Goal: Check status: Check status

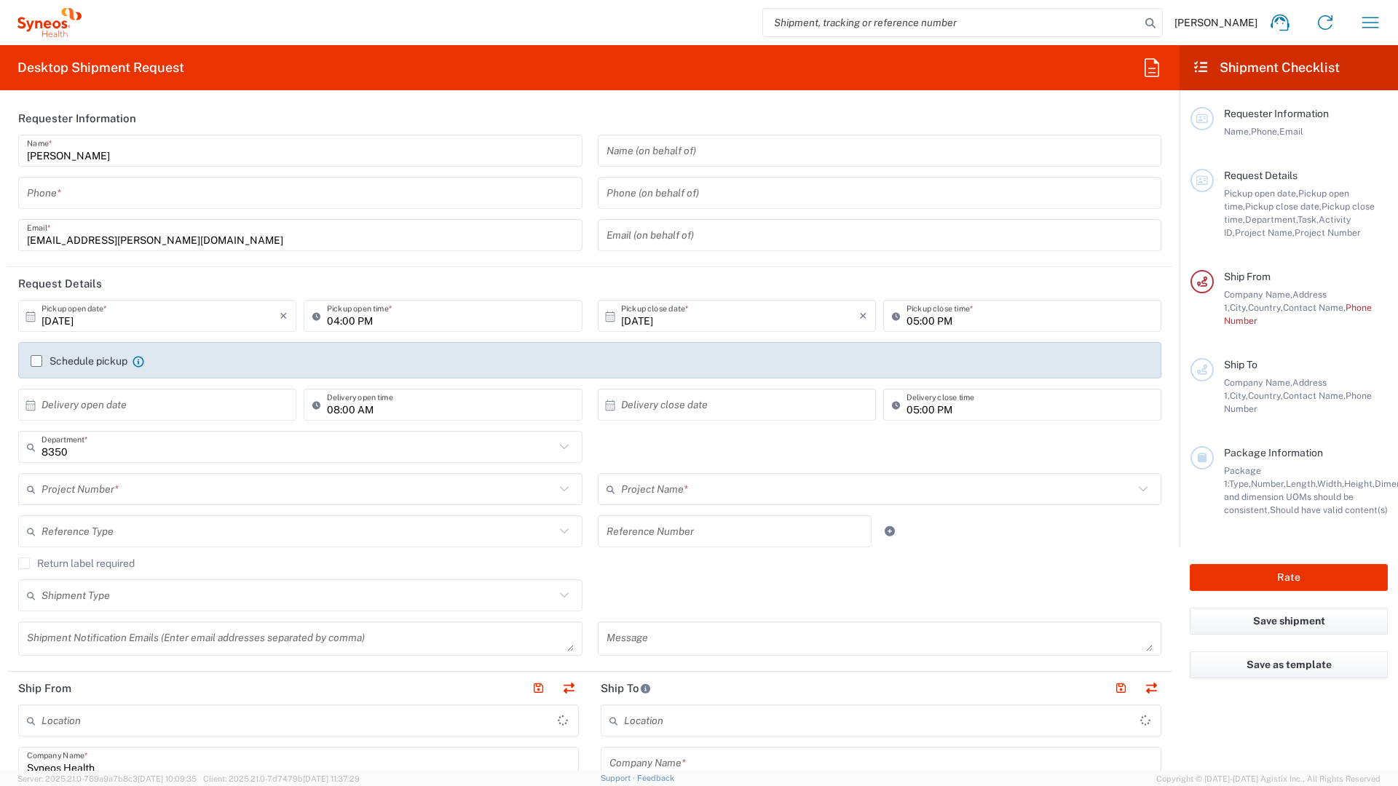
type input "Syneos Health France SARL"
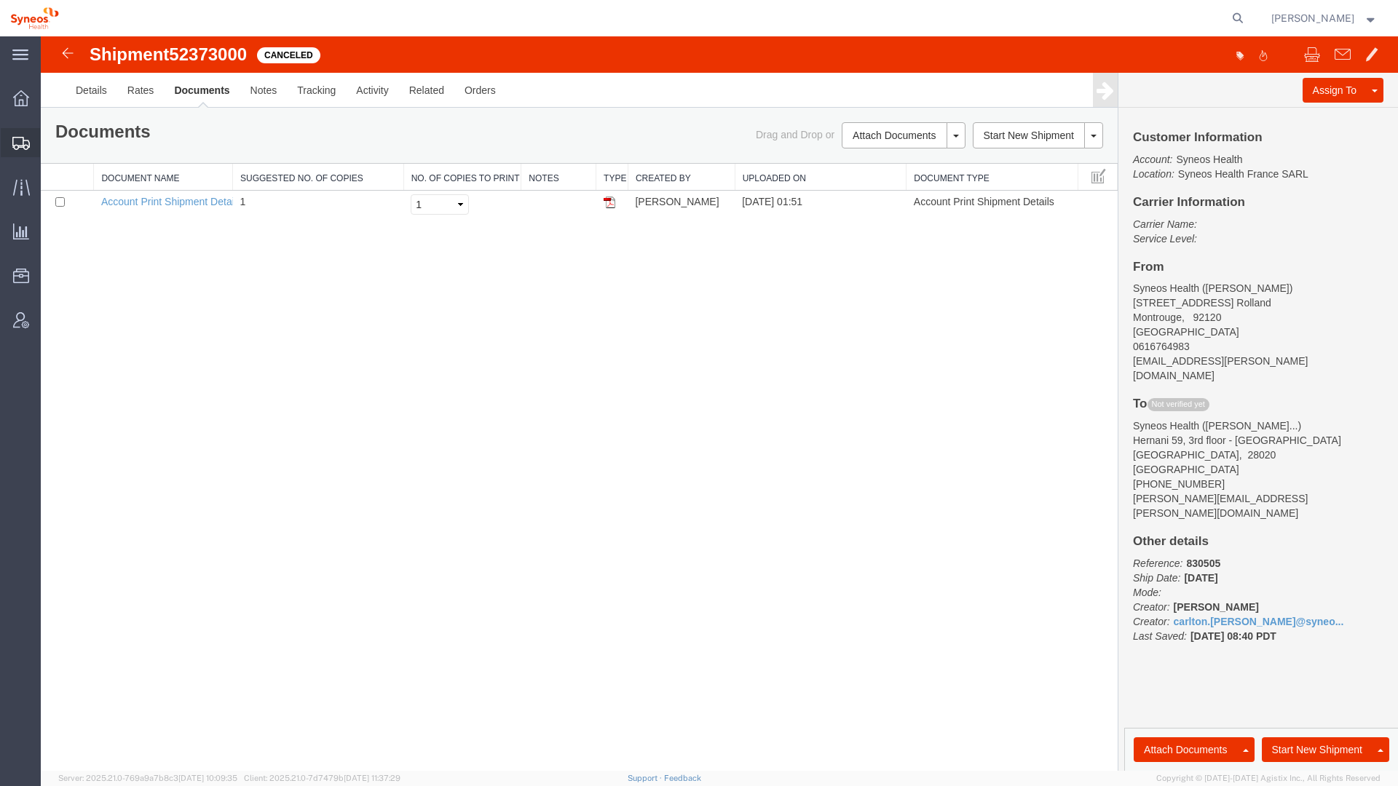
click at [0, 0] on span "Shipment Manager" at bounding box center [0, 0] width 0 height 0
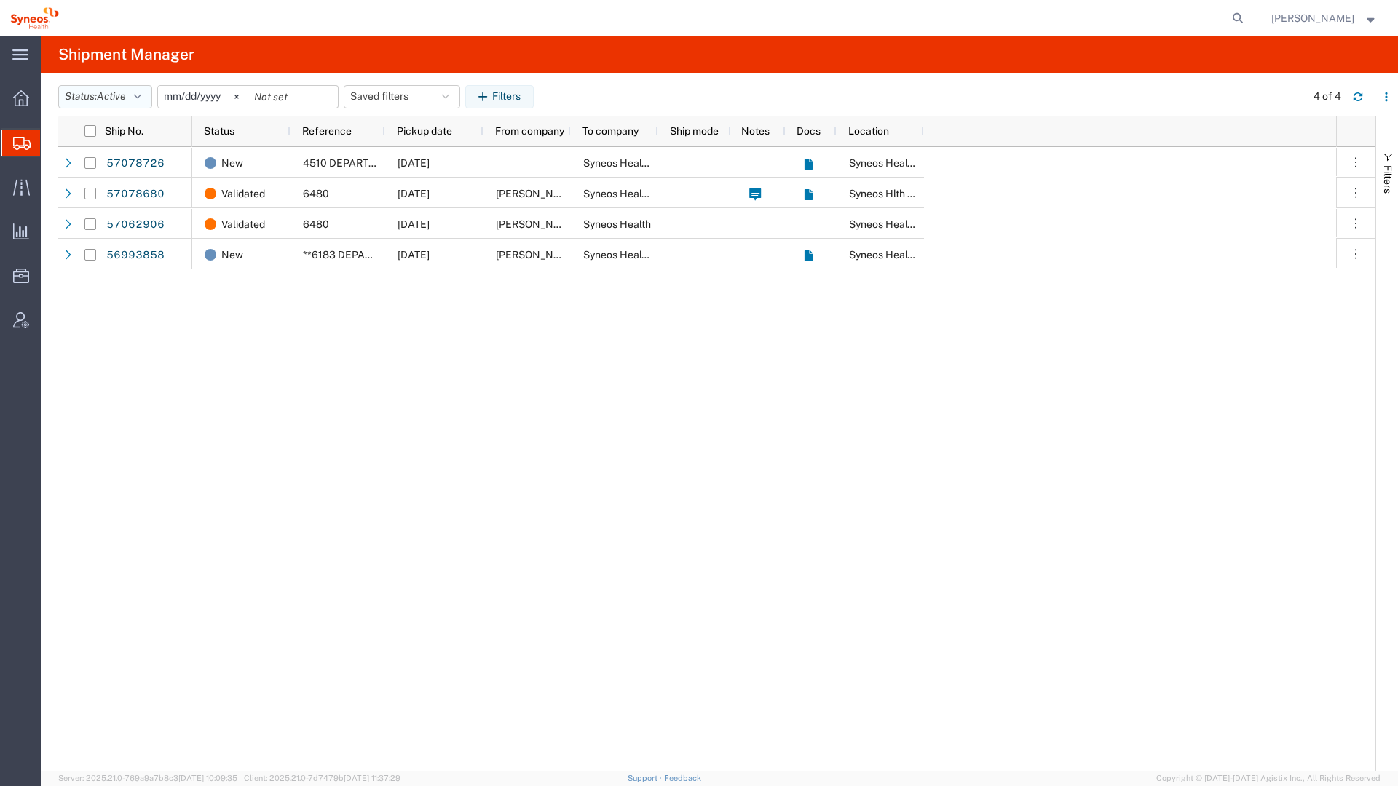
click at [141, 95] on icon "button" at bounding box center [137, 97] width 7 height 10
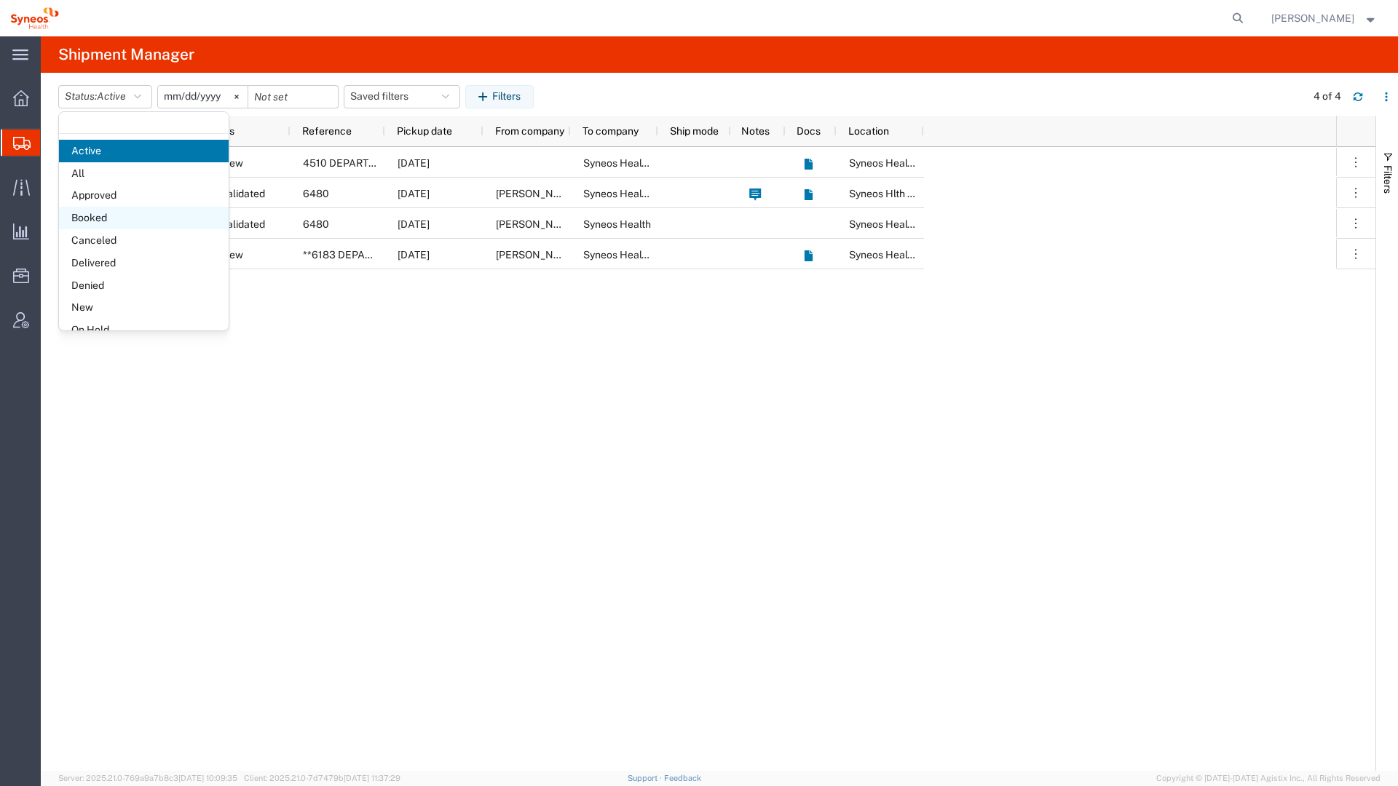
click at [113, 213] on span "Booked" at bounding box center [144, 218] width 170 height 23
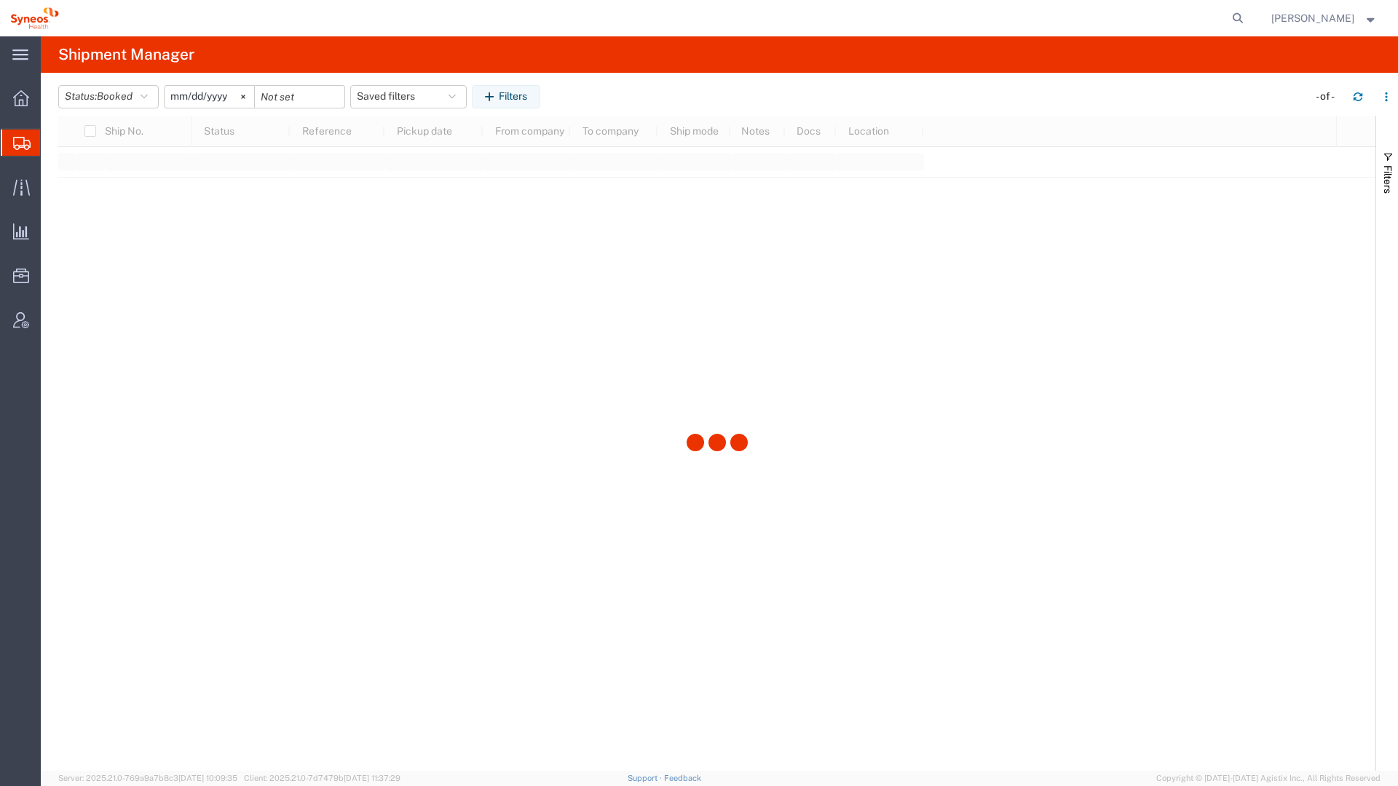
click at [189, 94] on input "[DATE]" at bounding box center [210, 97] width 90 height 22
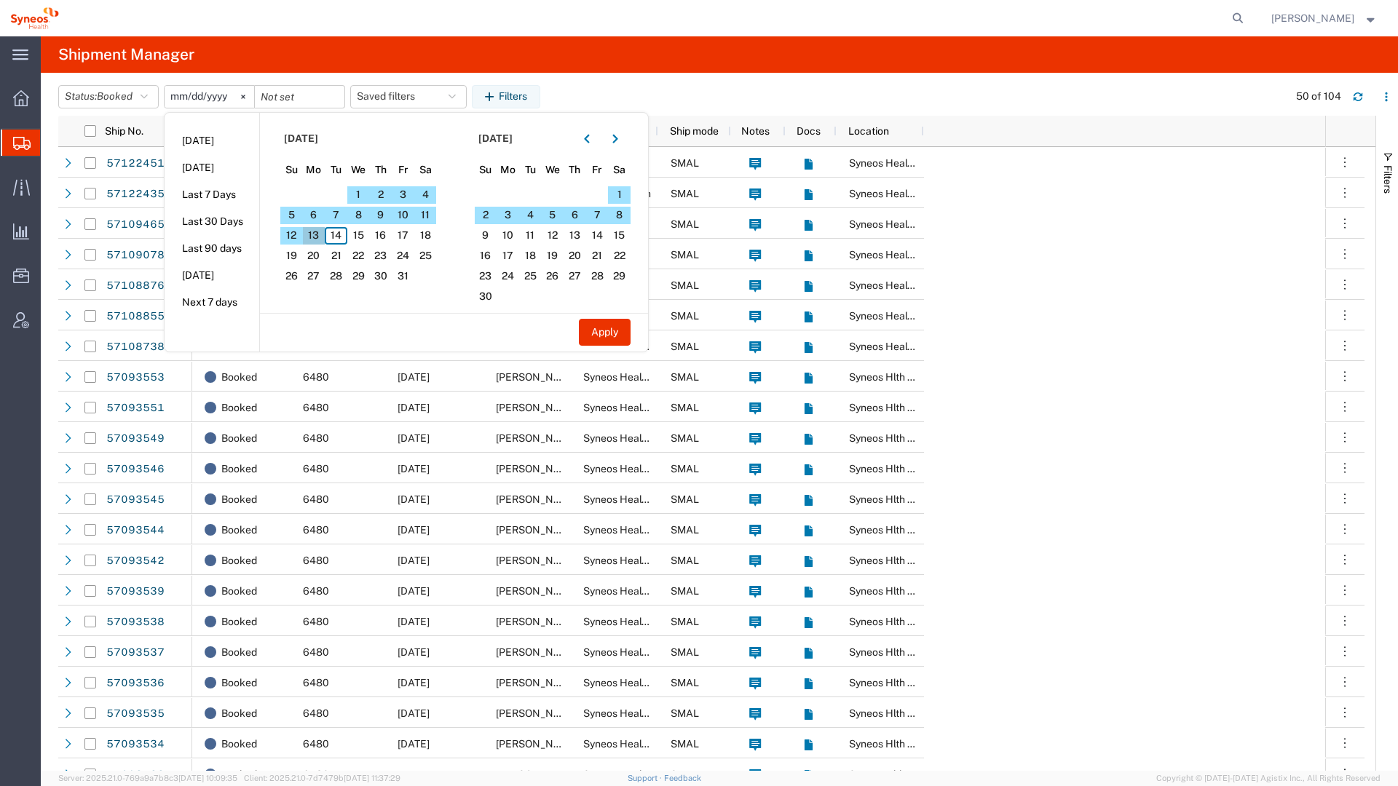
click at [324, 234] on span "13" at bounding box center [314, 235] width 23 height 17
click at [616, 334] on button "Apply" at bounding box center [605, 332] width 52 height 27
type input "[DATE]"
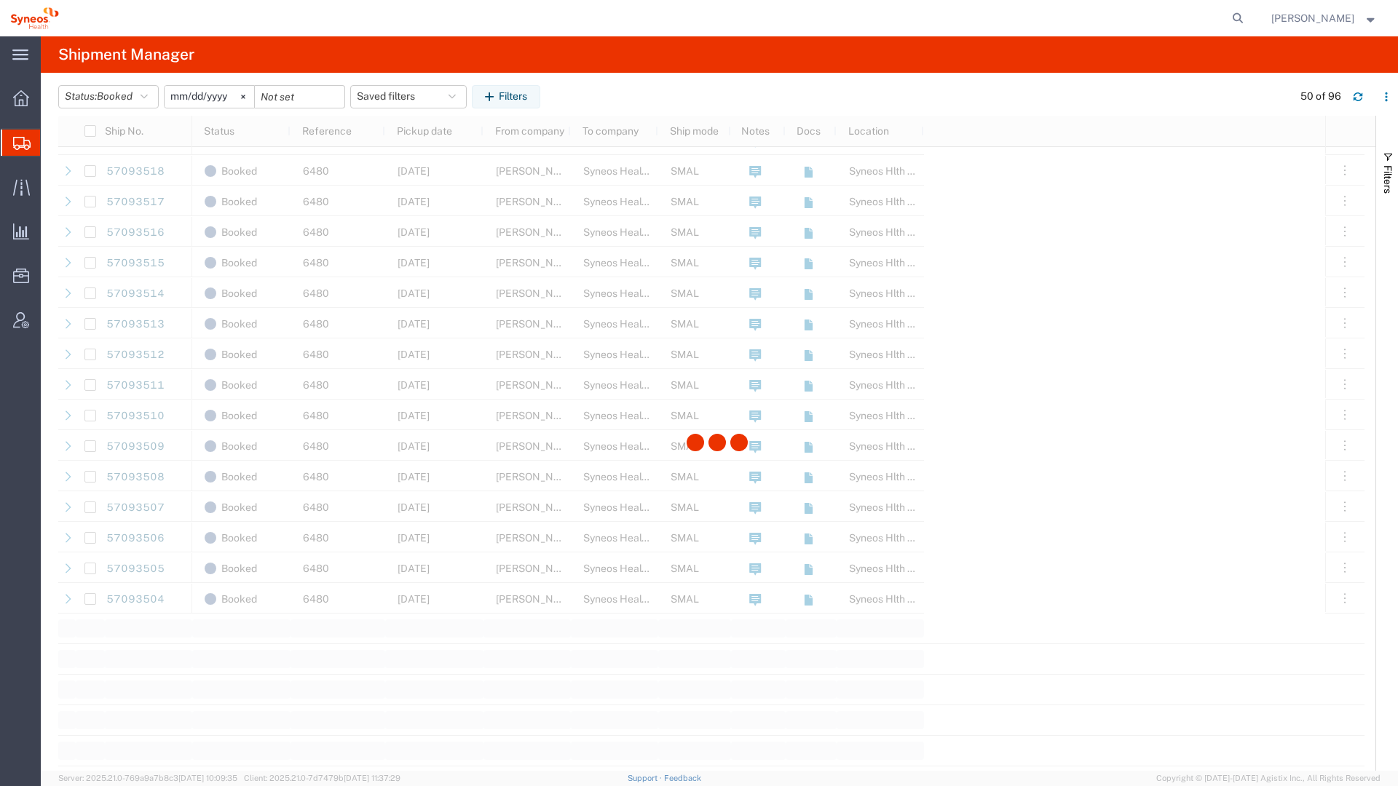
scroll to position [1062, 0]
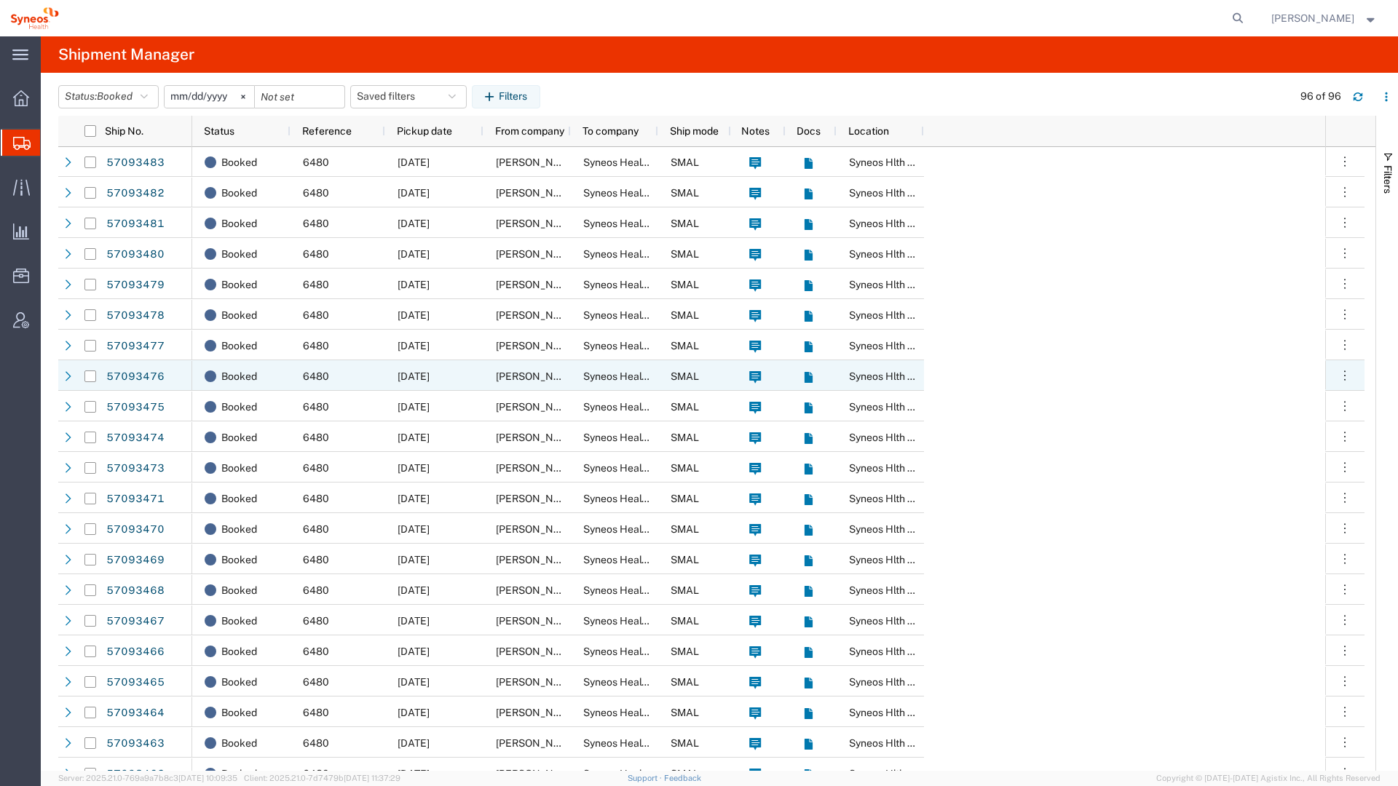
scroll to position [2312, 0]
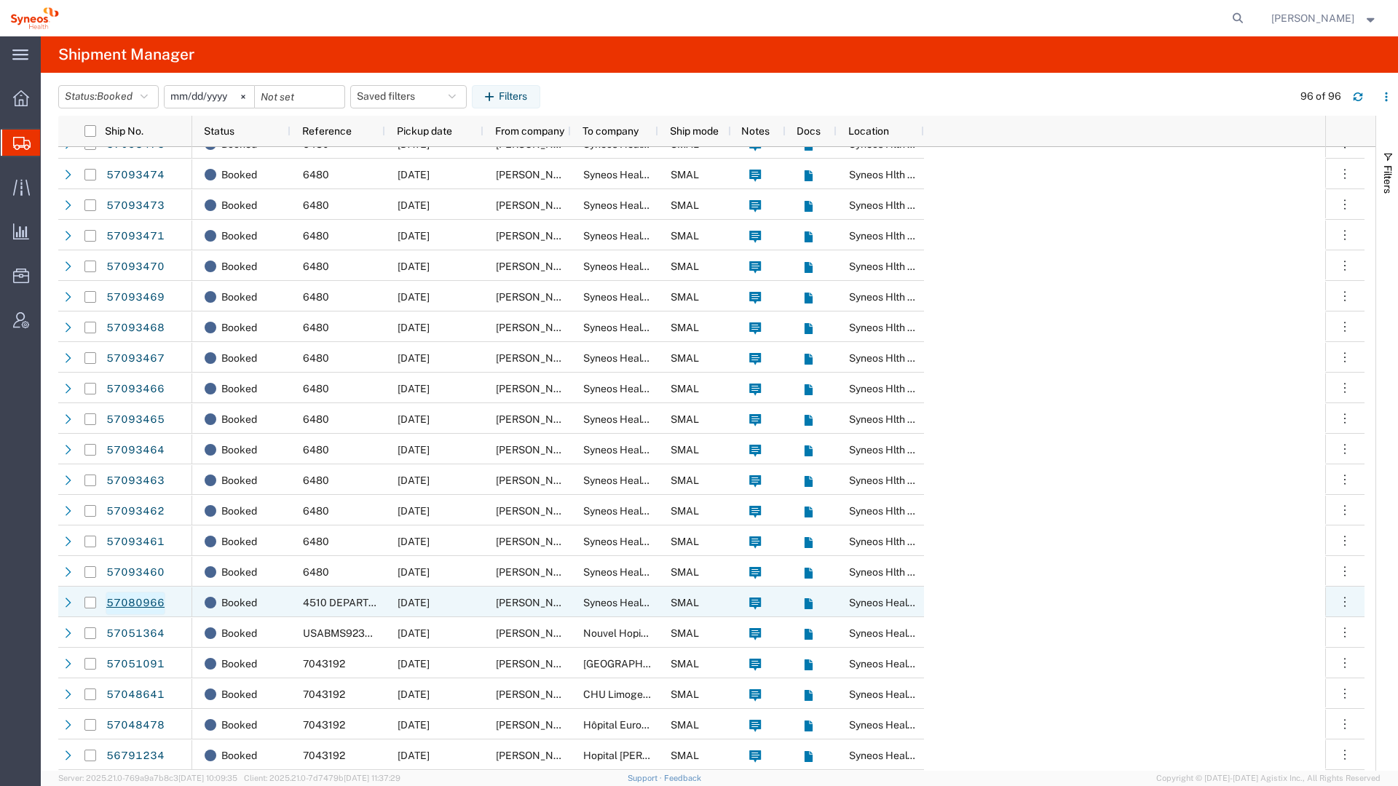
click at [111, 605] on link "57080966" at bounding box center [136, 603] width 60 height 23
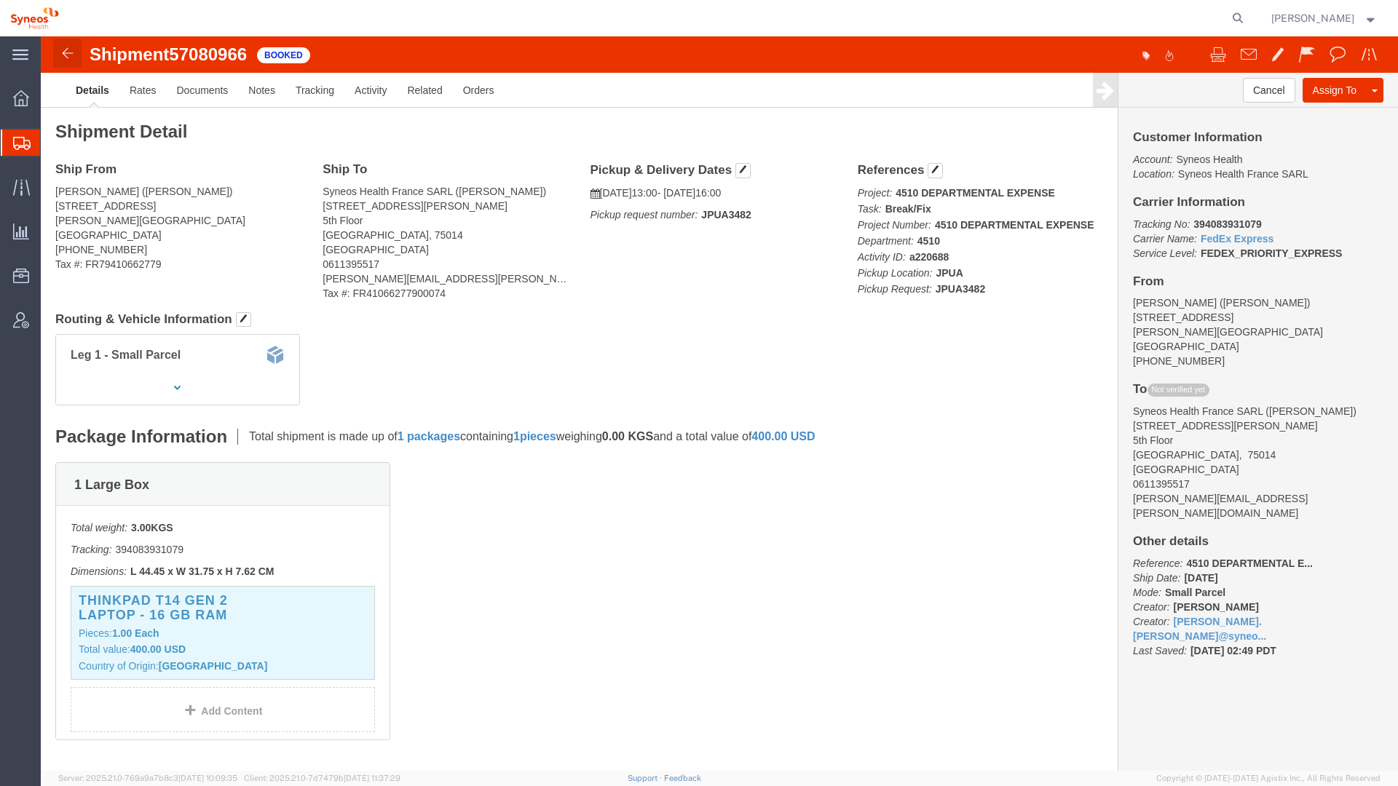
click img
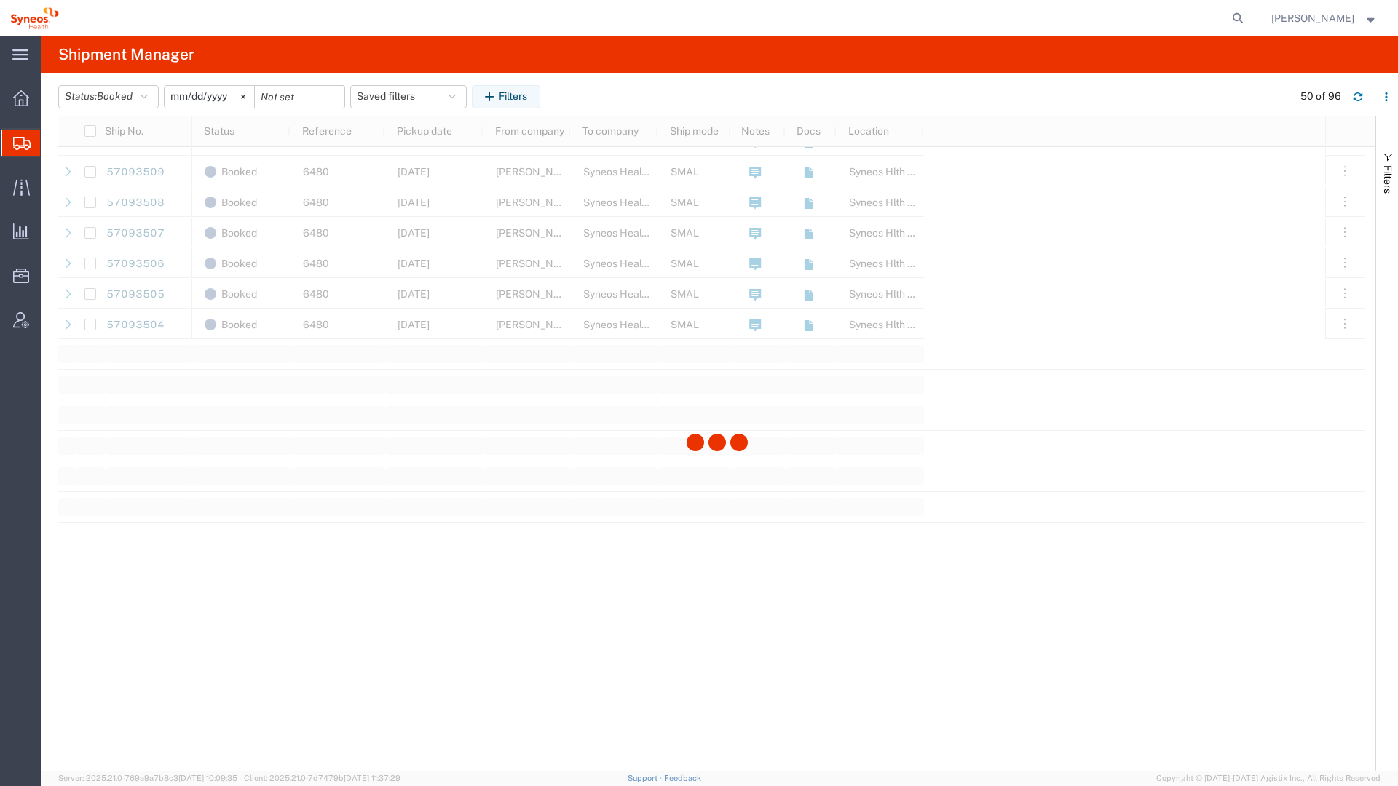
scroll to position [1492, 0]
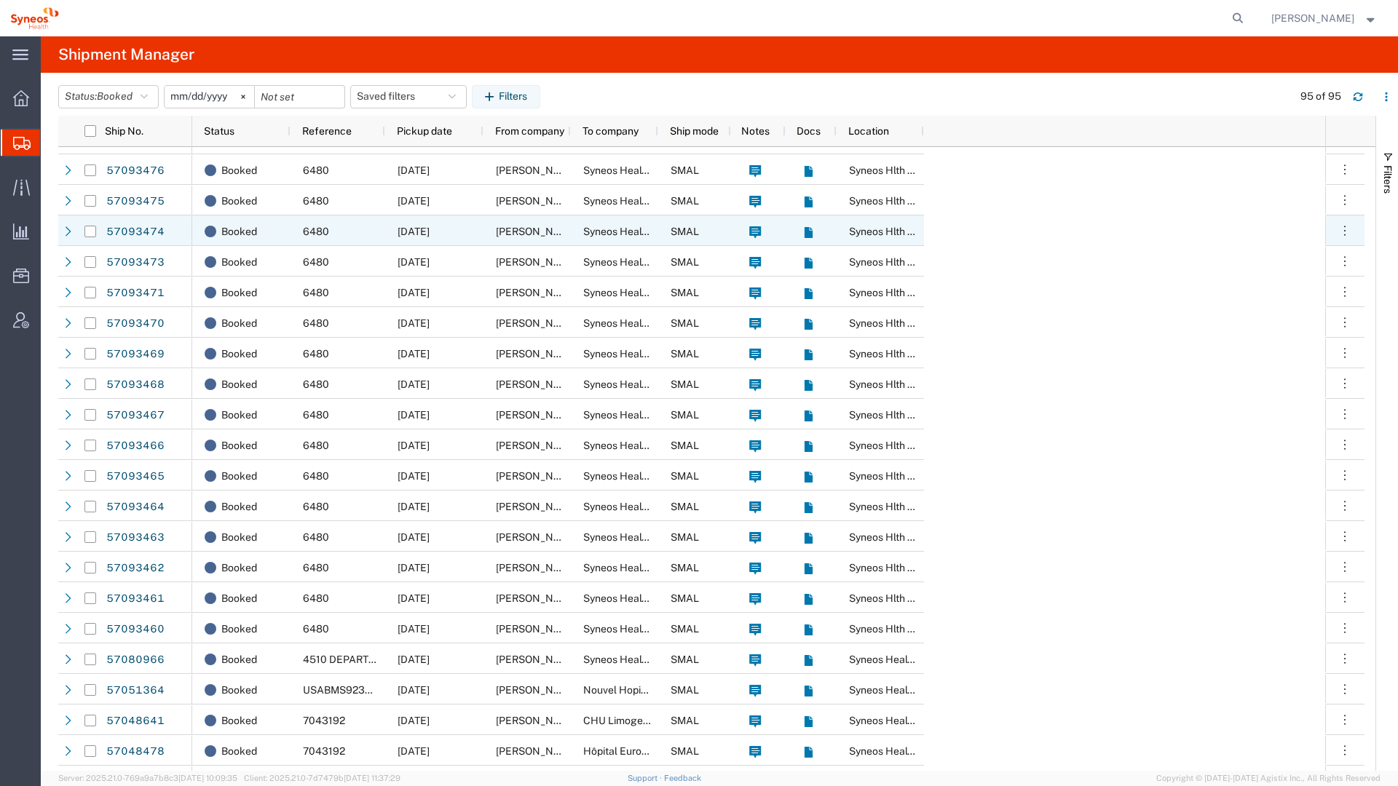
scroll to position [2281, 0]
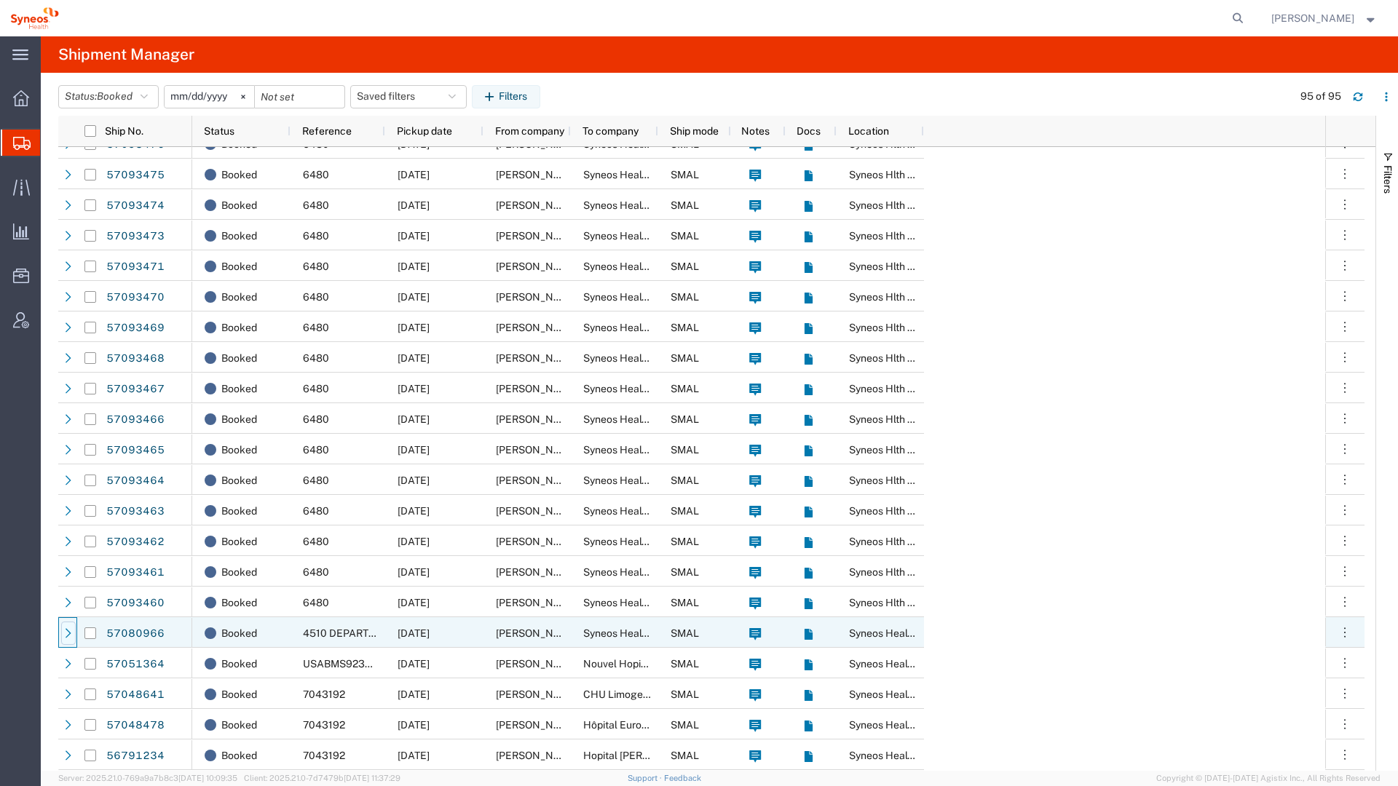
click at [68, 635] on icon at bounding box center [69, 632] width 6 height 9
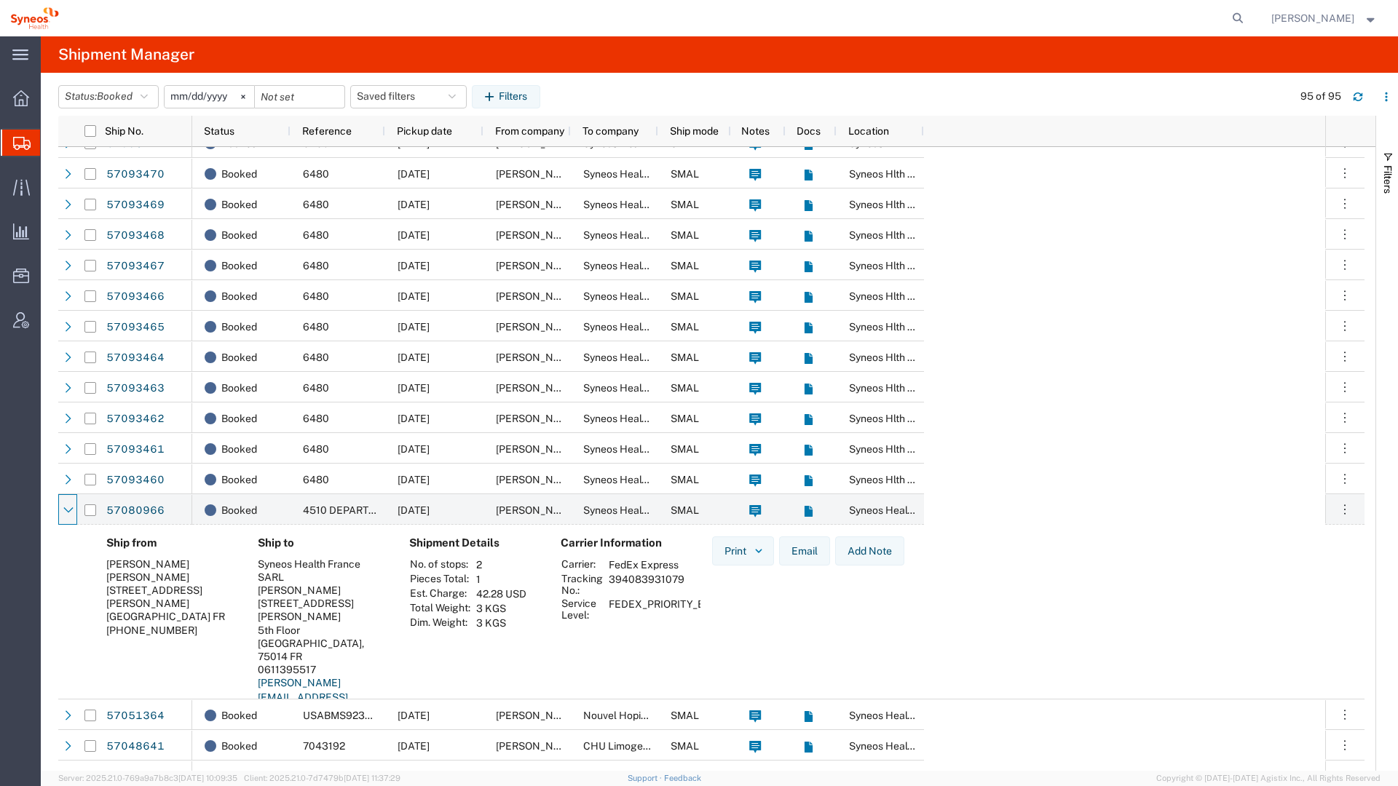
scroll to position [0, 0]
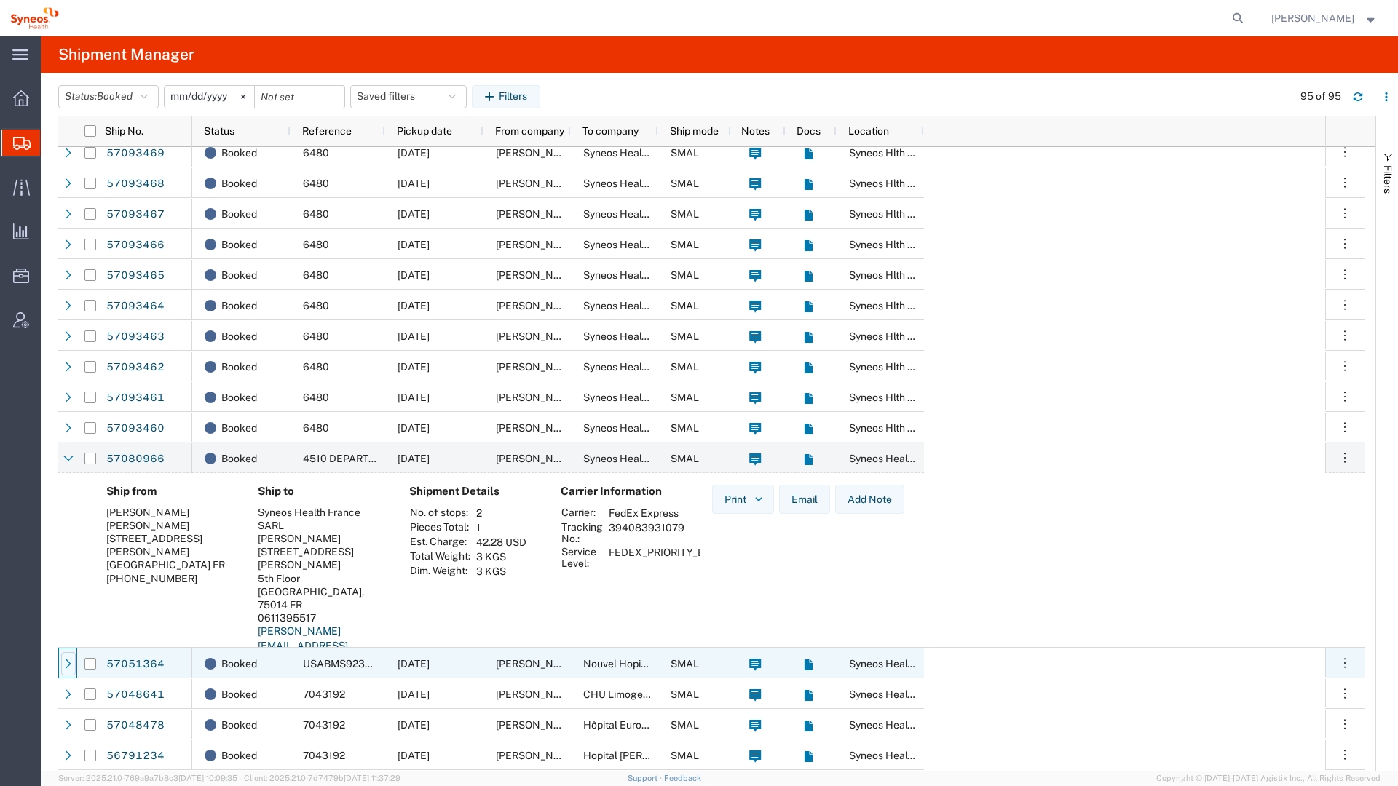
click at [71, 660] on icon at bounding box center [68, 664] width 10 height 10
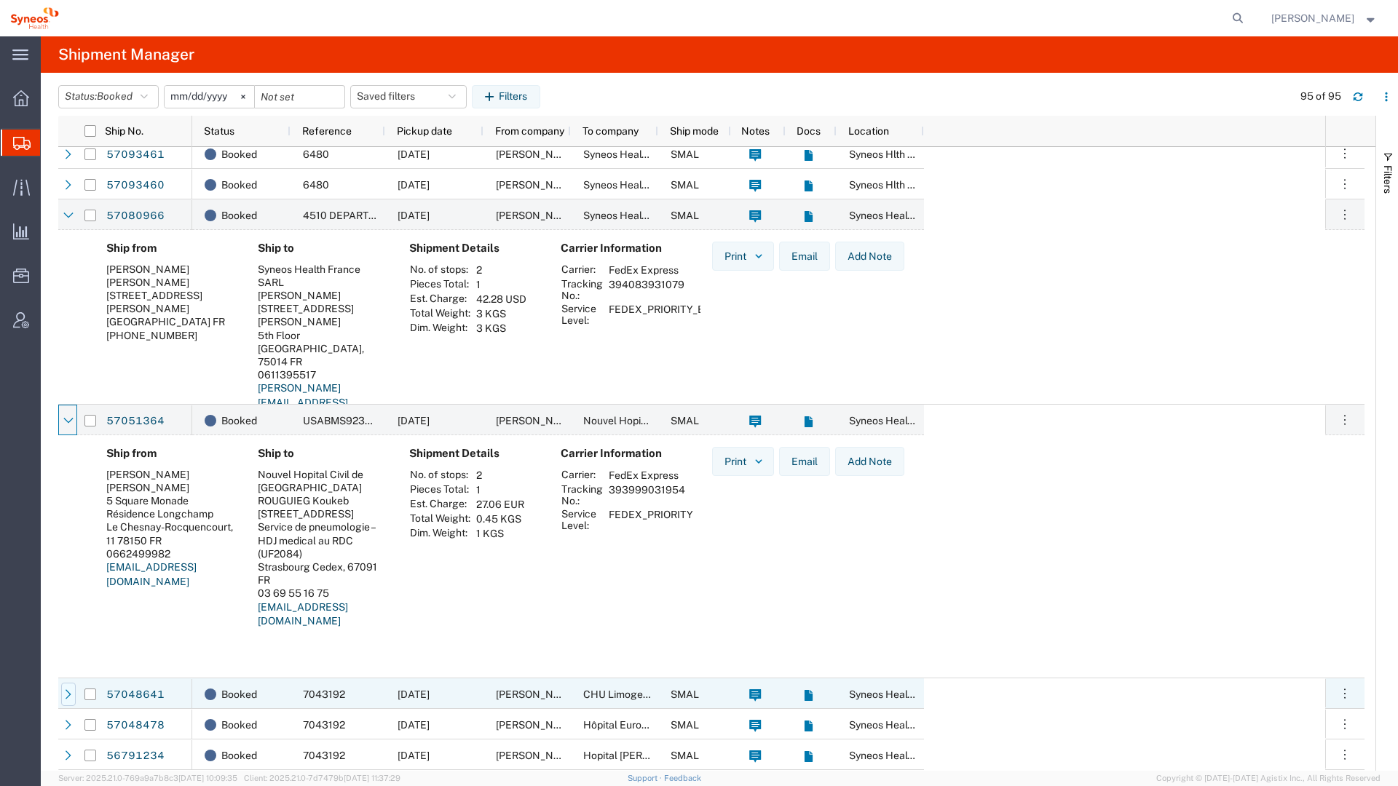
click at [65, 695] on icon at bounding box center [68, 695] width 10 height 10
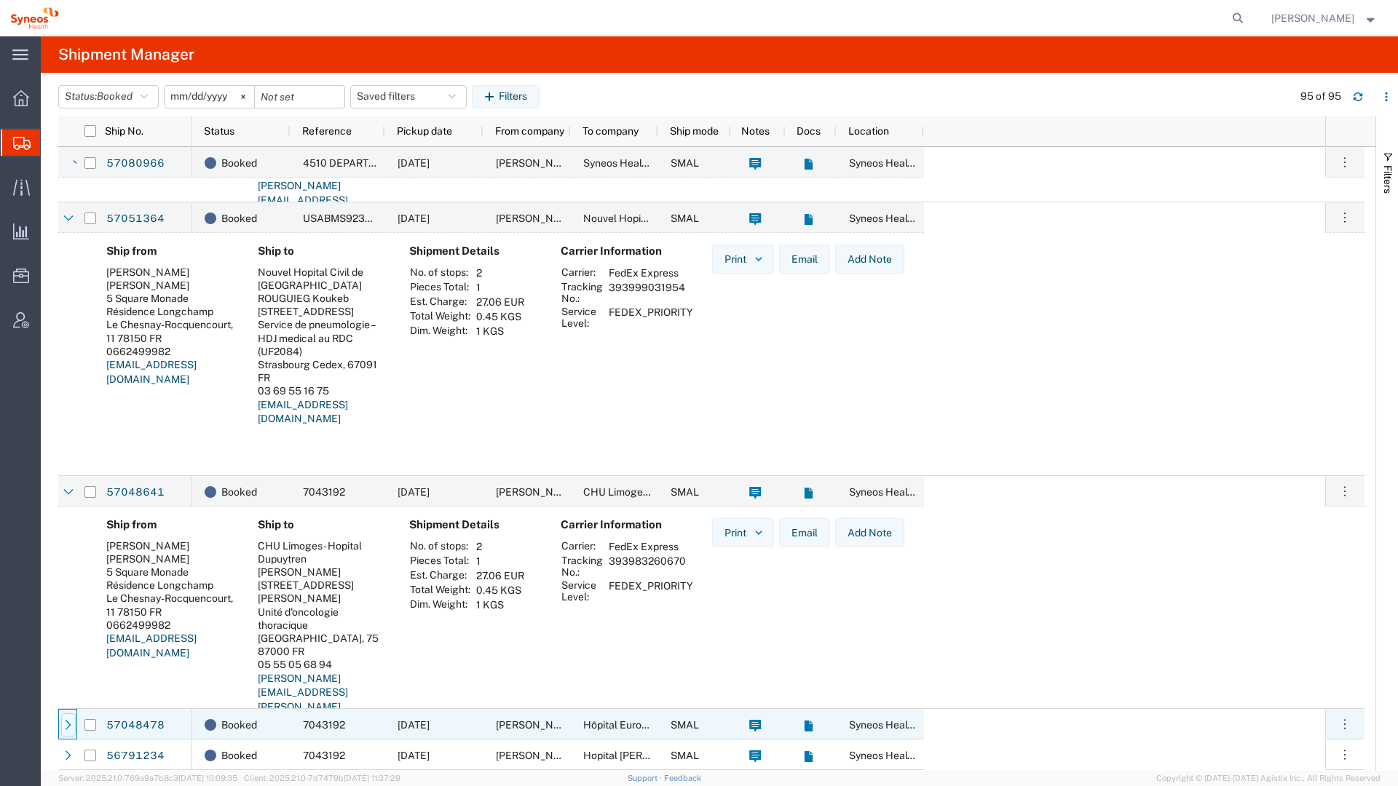
click at [69, 725] on icon at bounding box center [69, 724] width 6 height 9
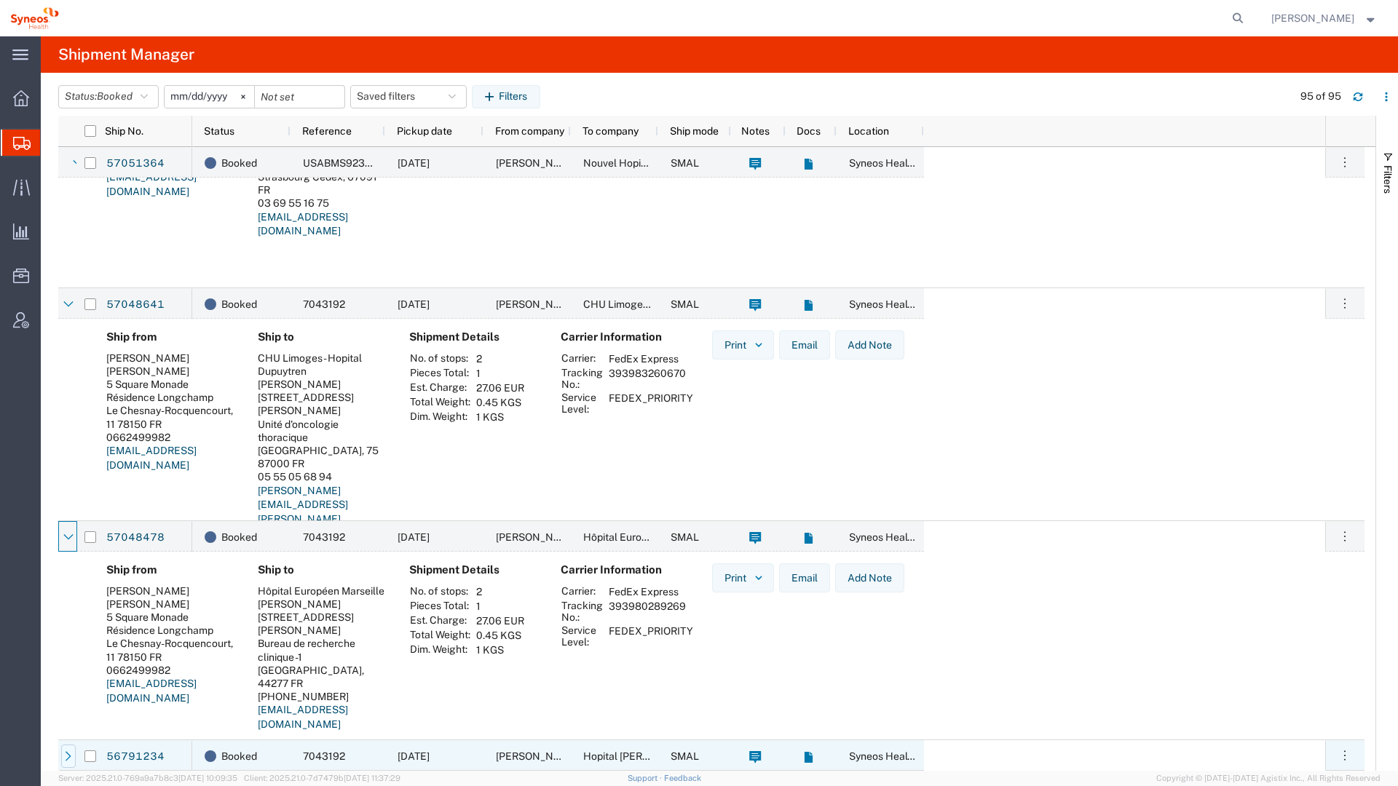
click at [72, 757] on icon at bounding box center [68, 757] width 10 height 10
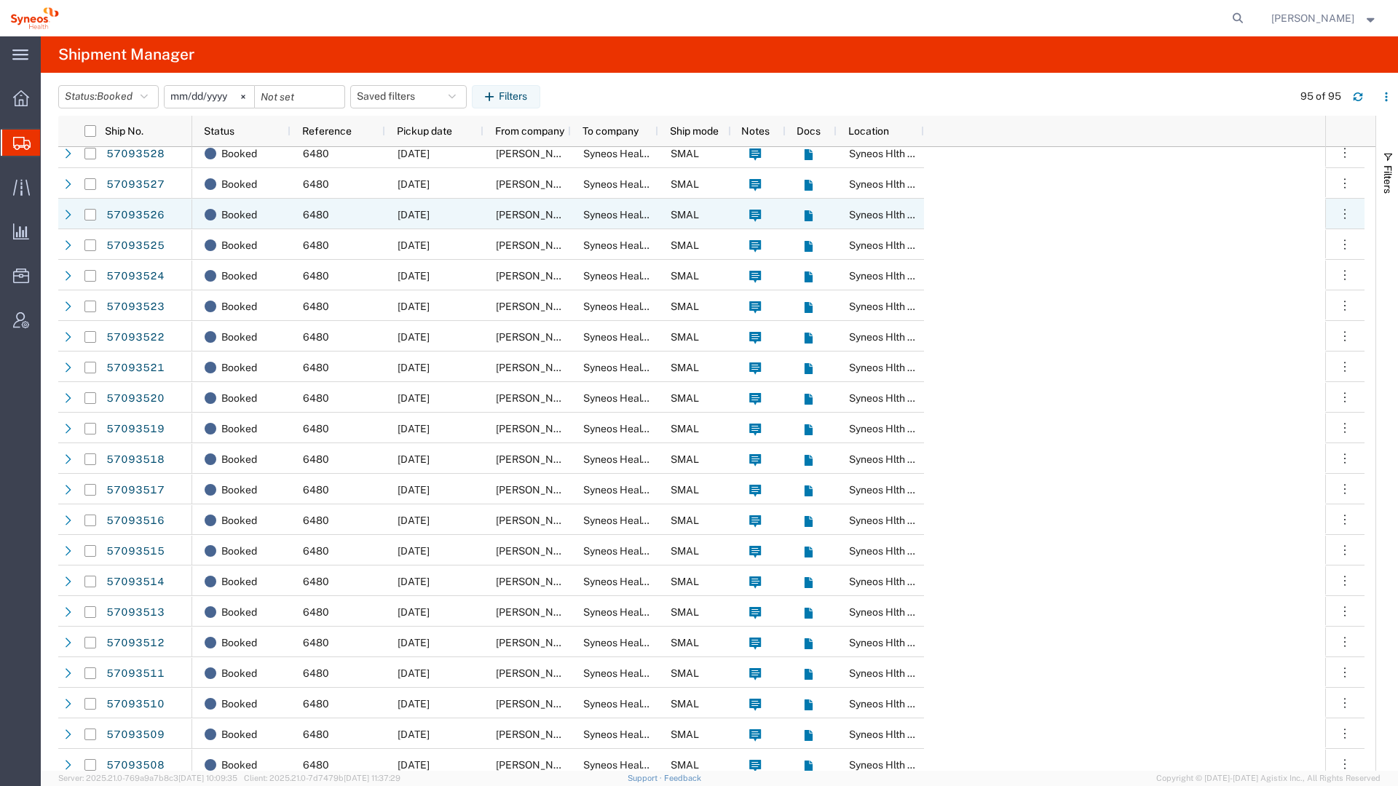
scroll to position [269, 0]
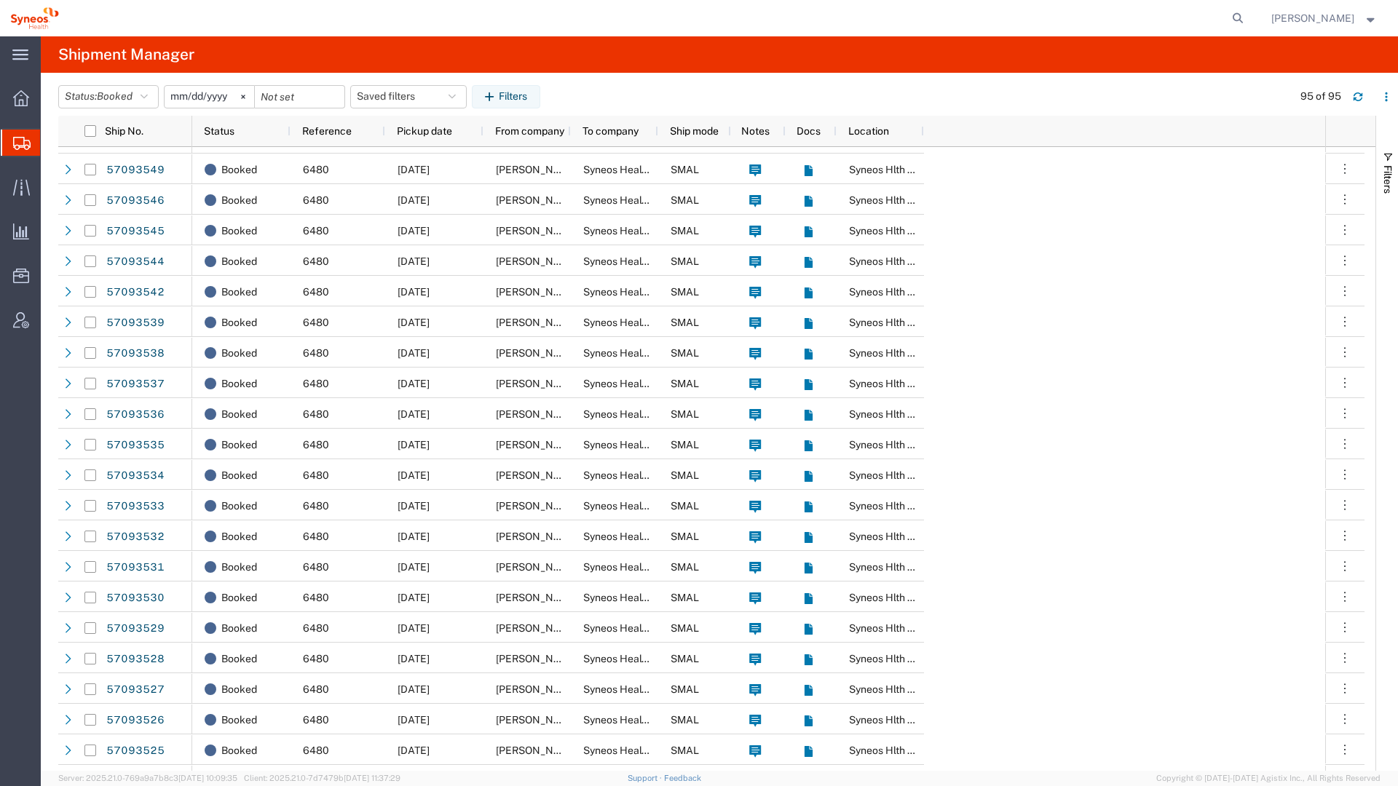
click at [175, 97] on input "[DATE]" at bounding box center [210, 97] width 90 height 22
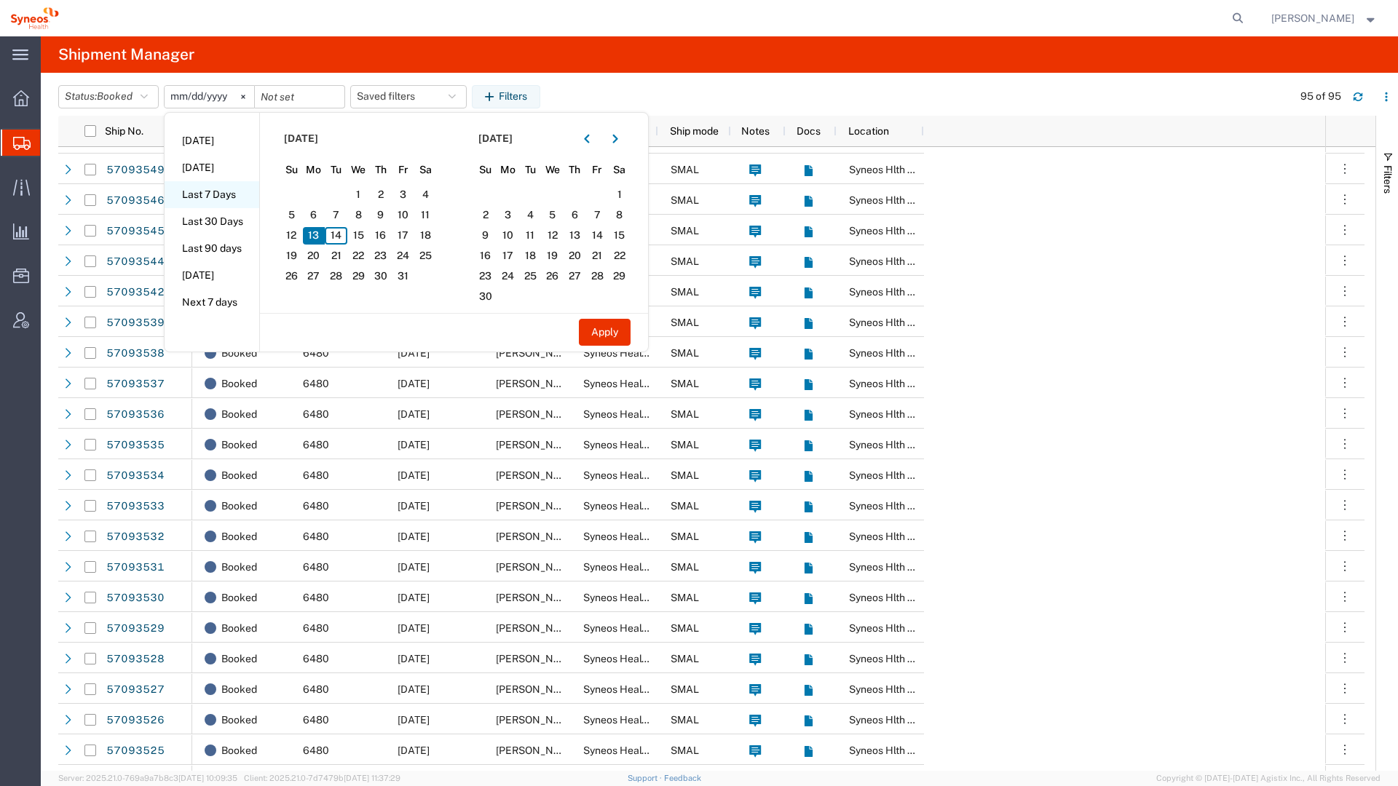
click at [239, 201] on li "Last 7 Days" at bounding box center [212, 194] width 95 height 27
type input "[DATE]"
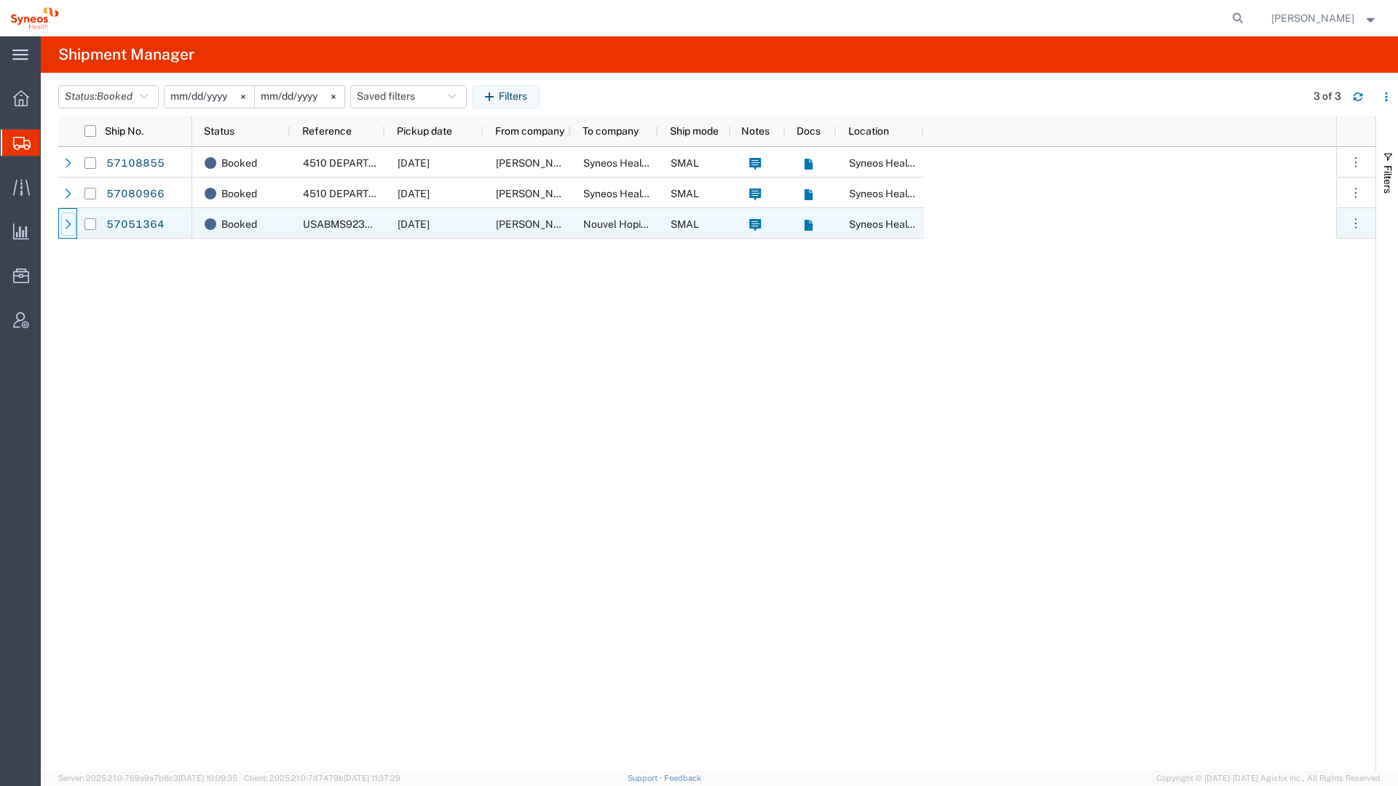
click at [71, 222] on icon at bounding box center [68, 224] width 10 height 10
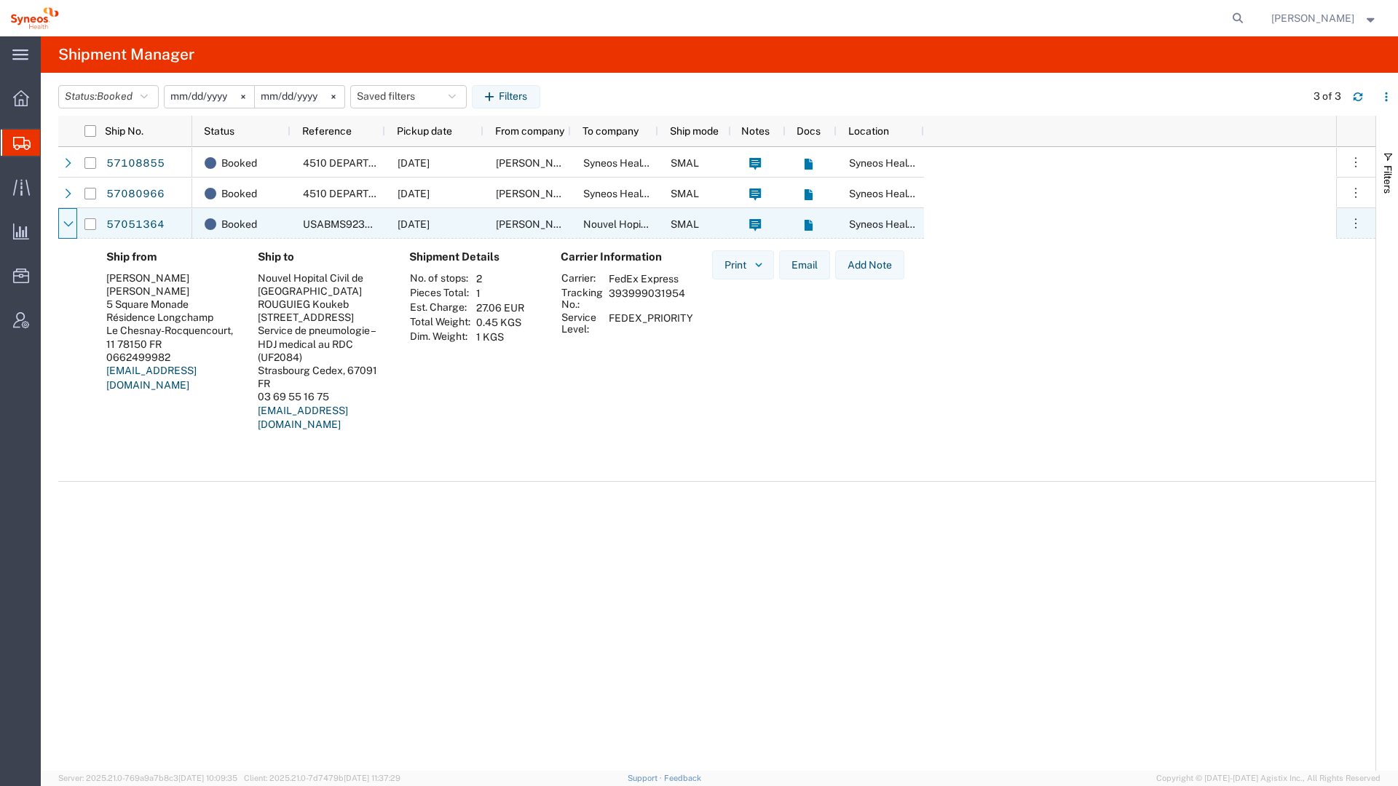
click at [71, 222] on icon at bounding box center [68, 224] width 10 height 10
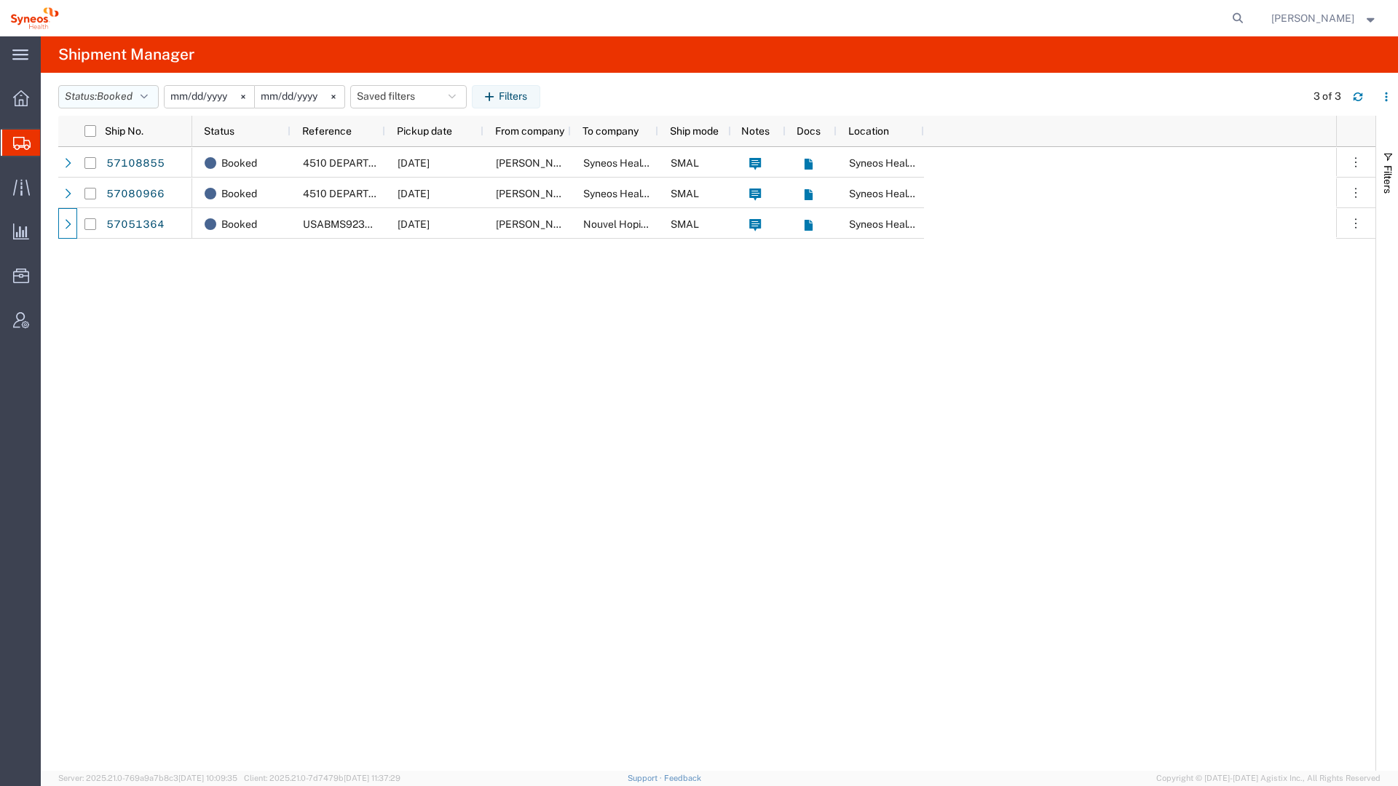
click at [104, 95] on span "Booked" at bounding box center [115, 96] width 36 height 12
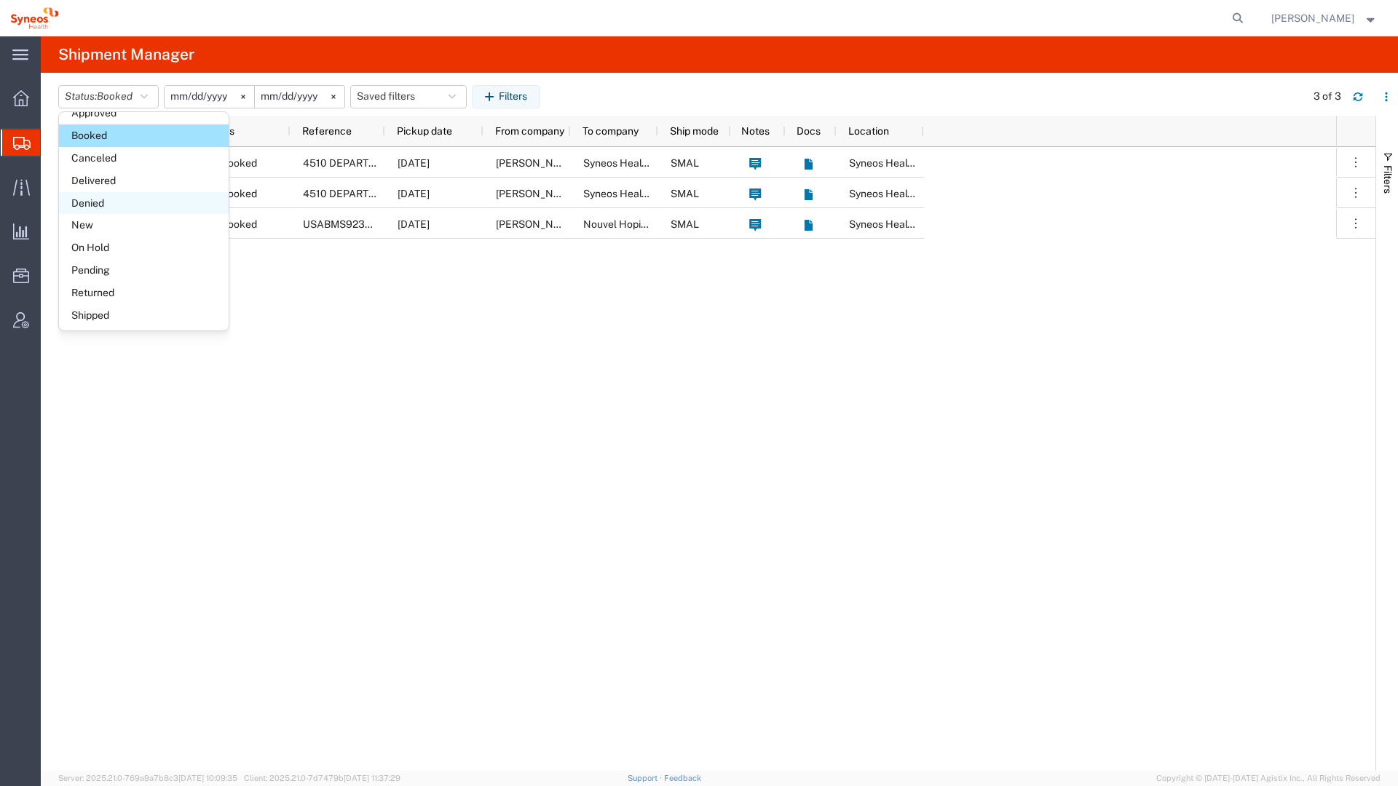
scroll to position [84, 0]
click at [106, 307] on span "Shipped" at bounding box center [144, 314] width 170 height 23
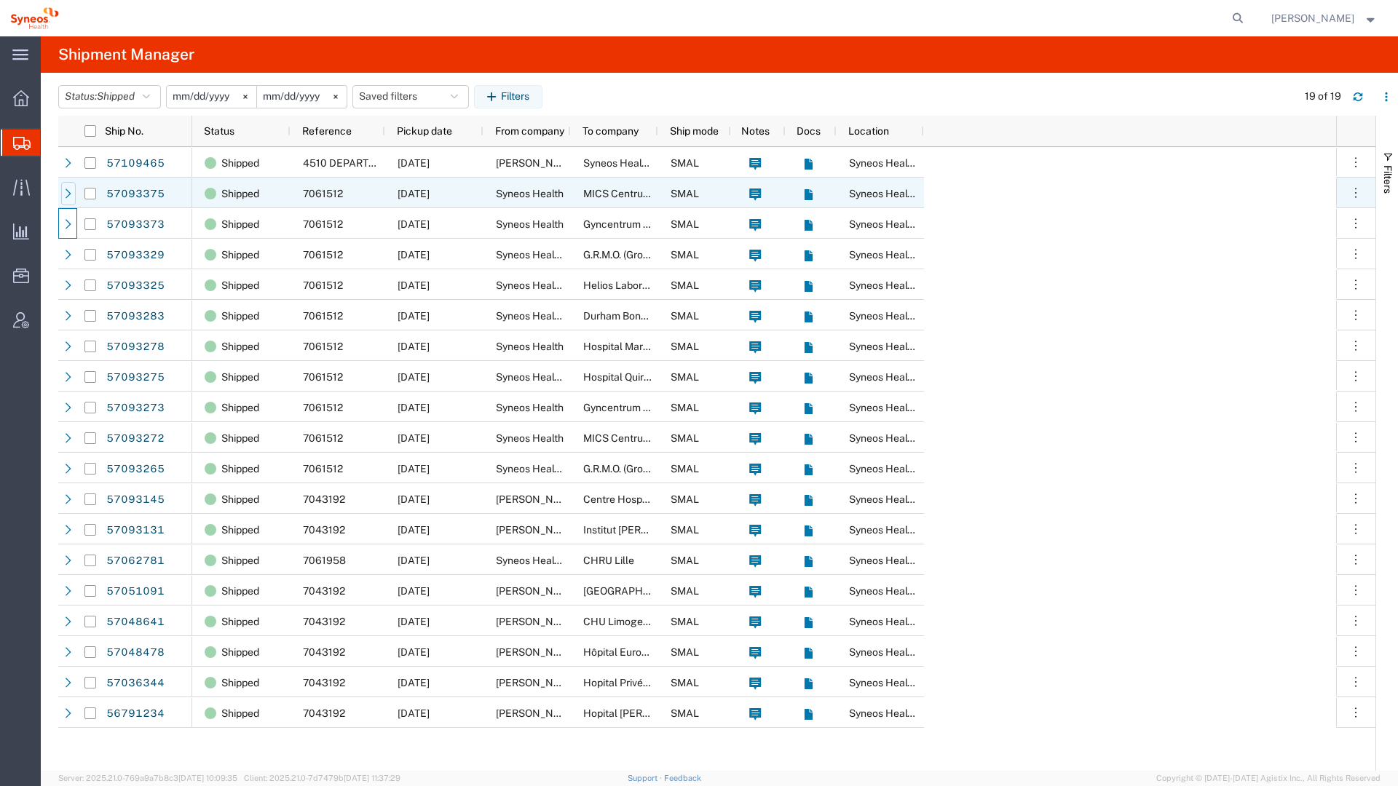
click at [71, 193] on icon at bounding box center [68, 194] width 10 height 10
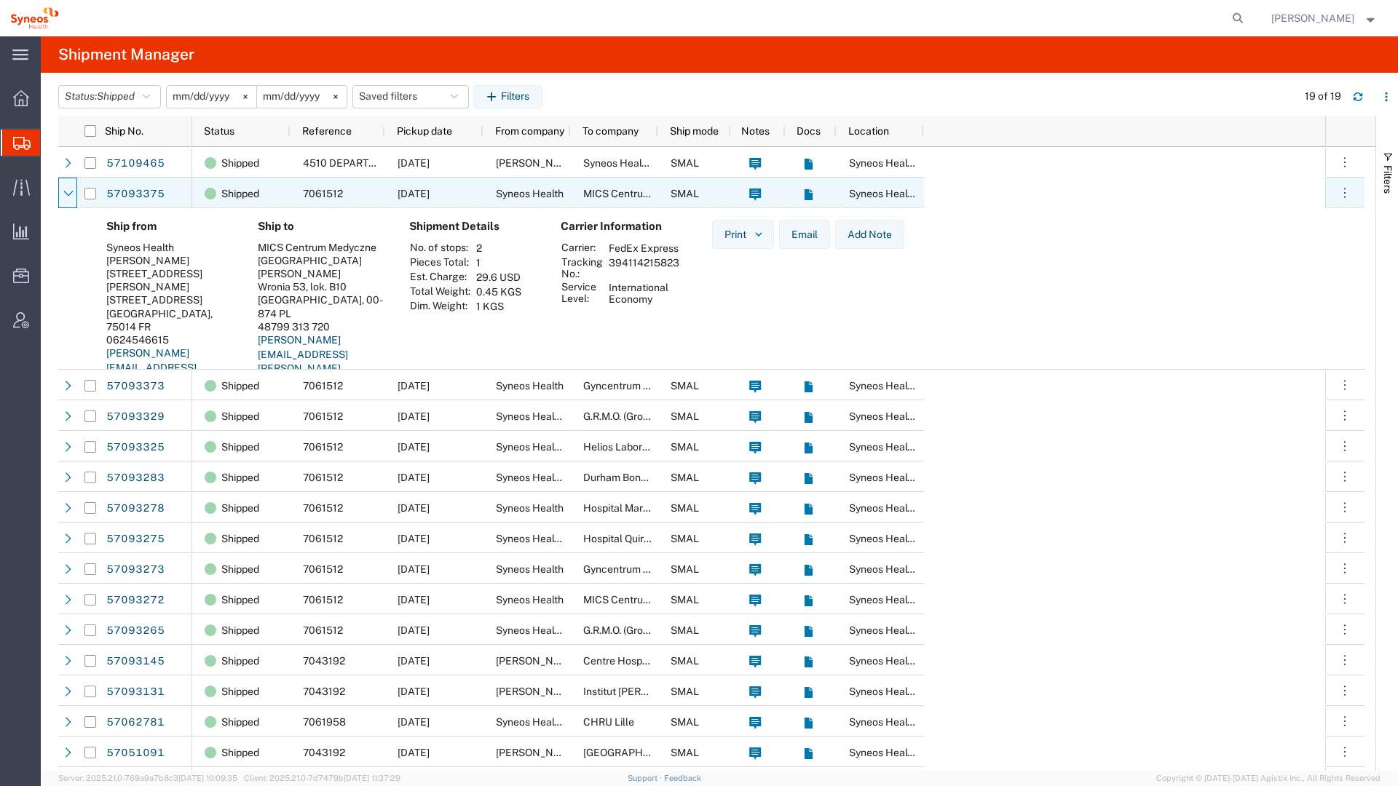
click at [71, 193] on icon at bounding box center [68, 194] width 10 height 10
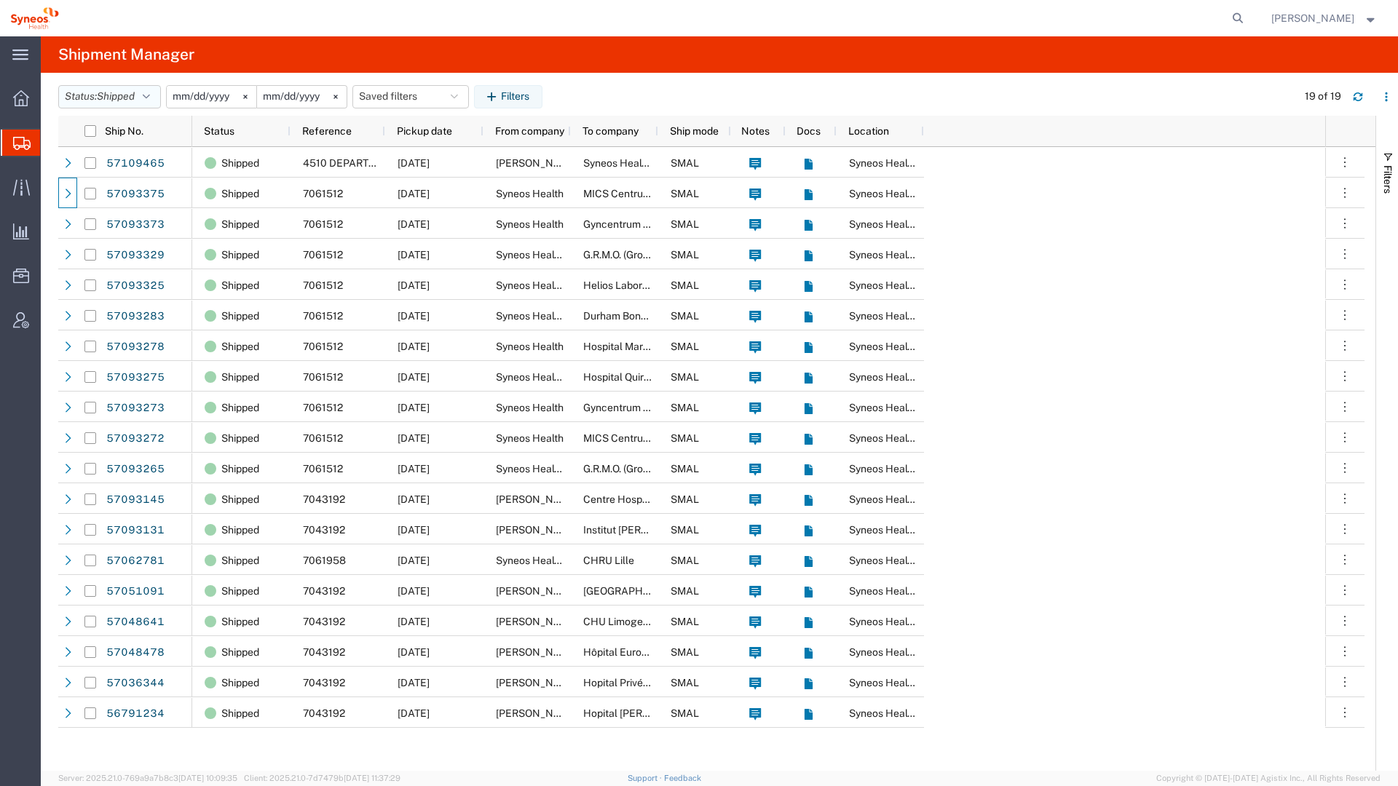
click at [122, 100] on span "Shipped" at bounding box center [116, 96] width 38 height 12
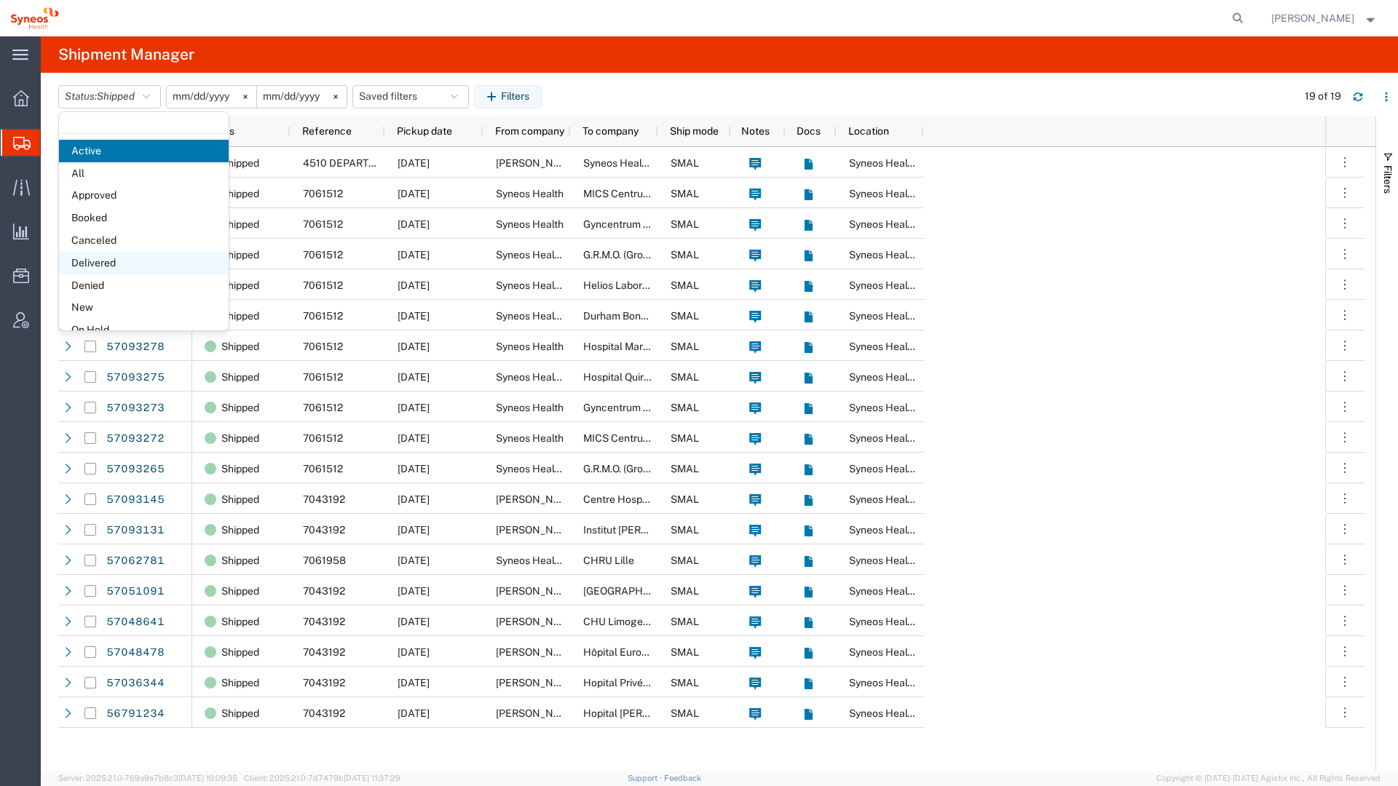
click at [121, 260] on span "Delivered" at bounding box center [144, 263] width 170 height 23
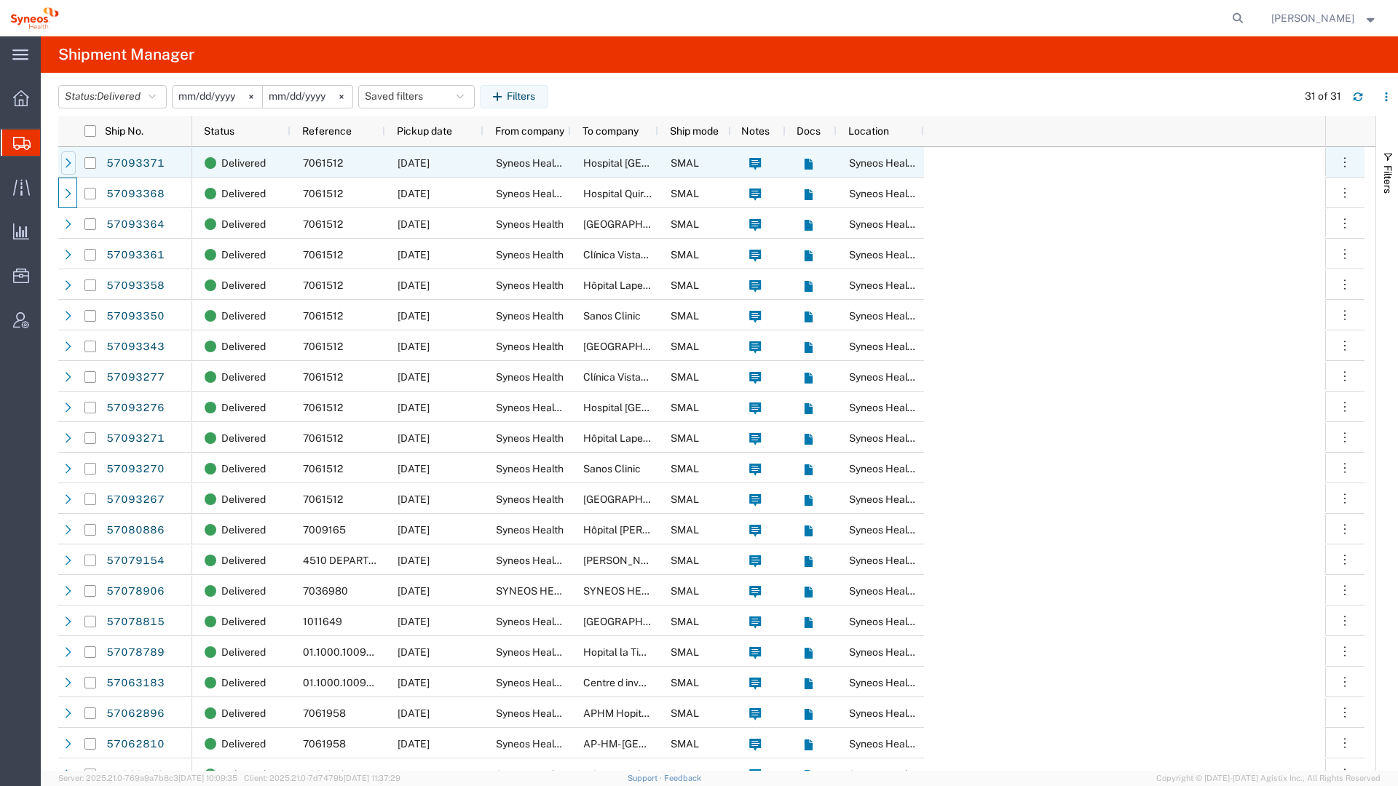
click at [71, 165] on icon at bounding box center [68, 163] width 10 height 10
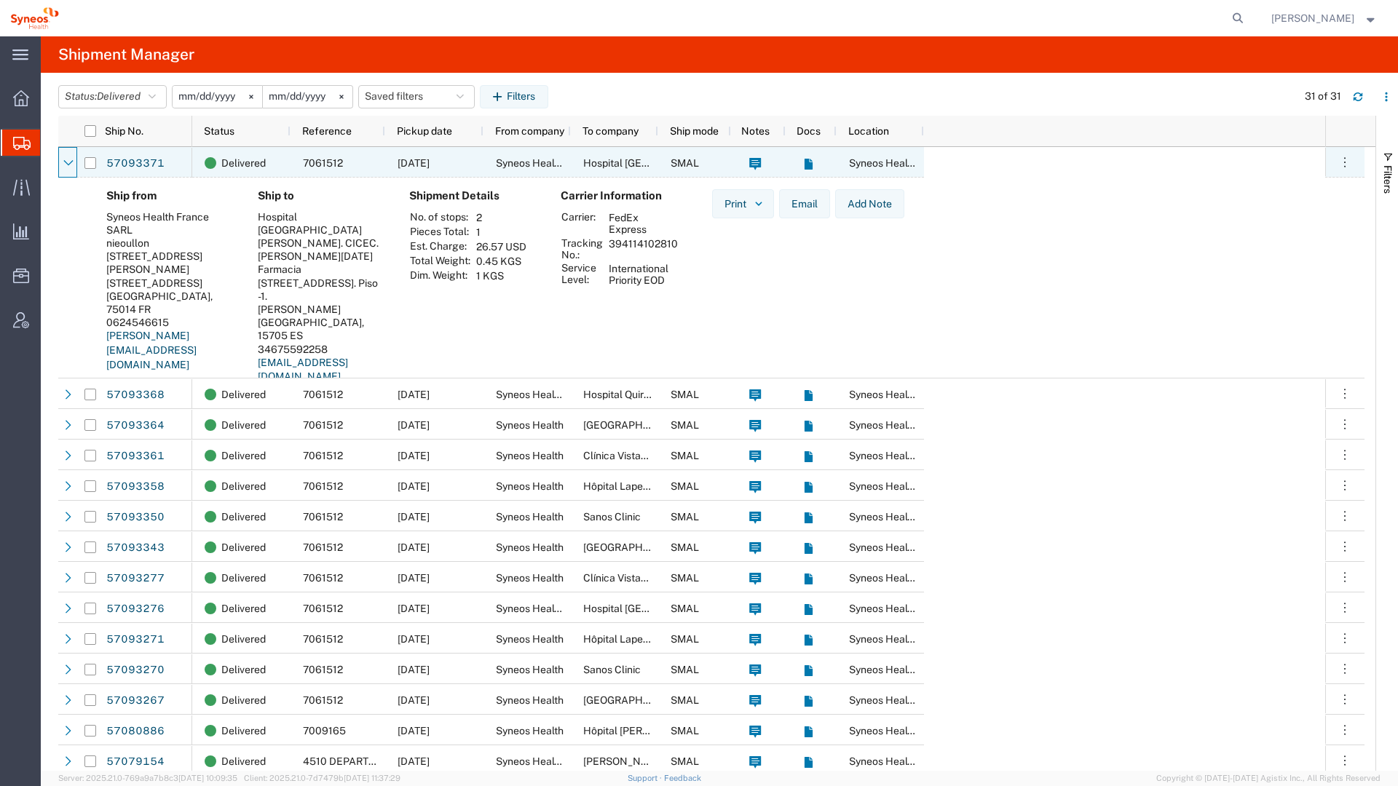
click at [71, 165] on icon at bounding box center [68, 163] width 10 height 10
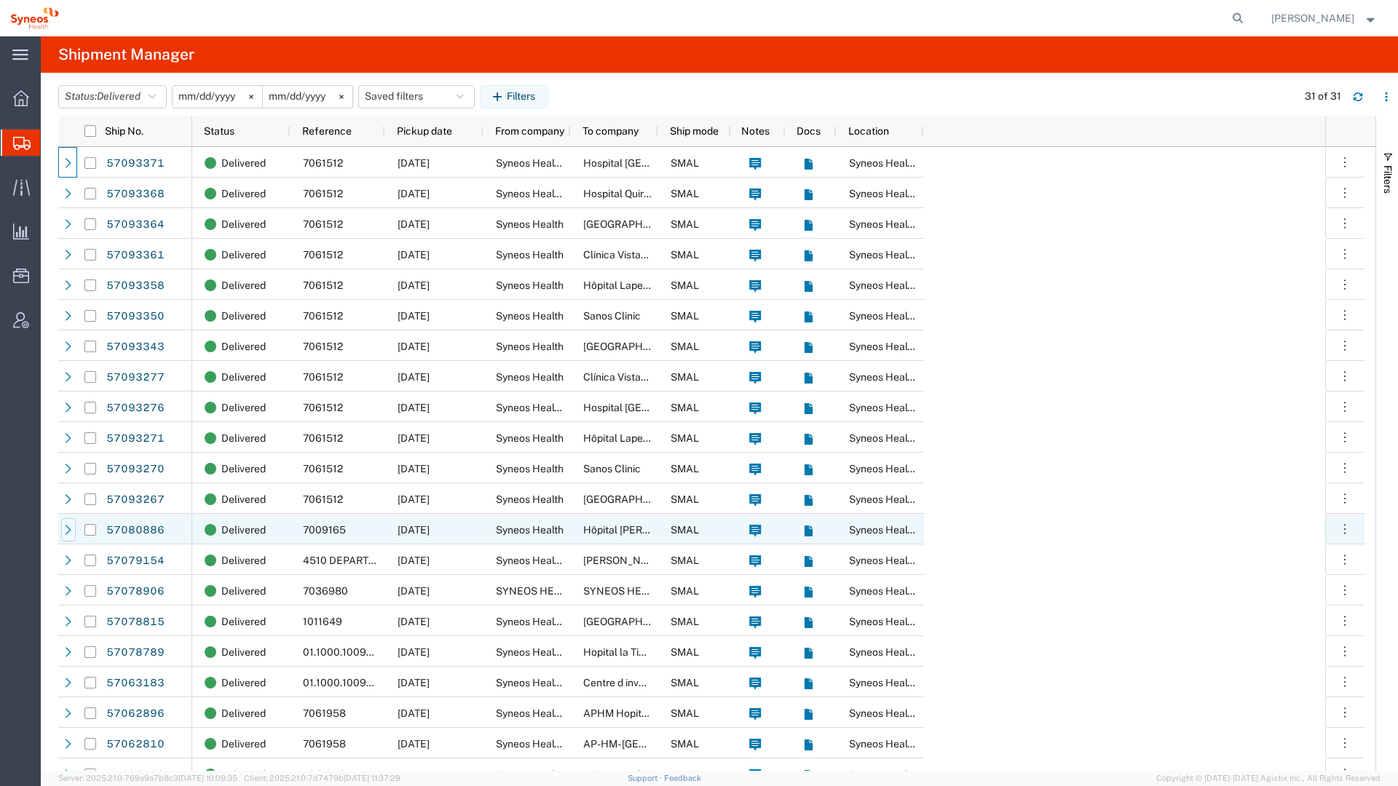
click at [71, 529] on icon at bounding box center [68, 530] width 10 height 10
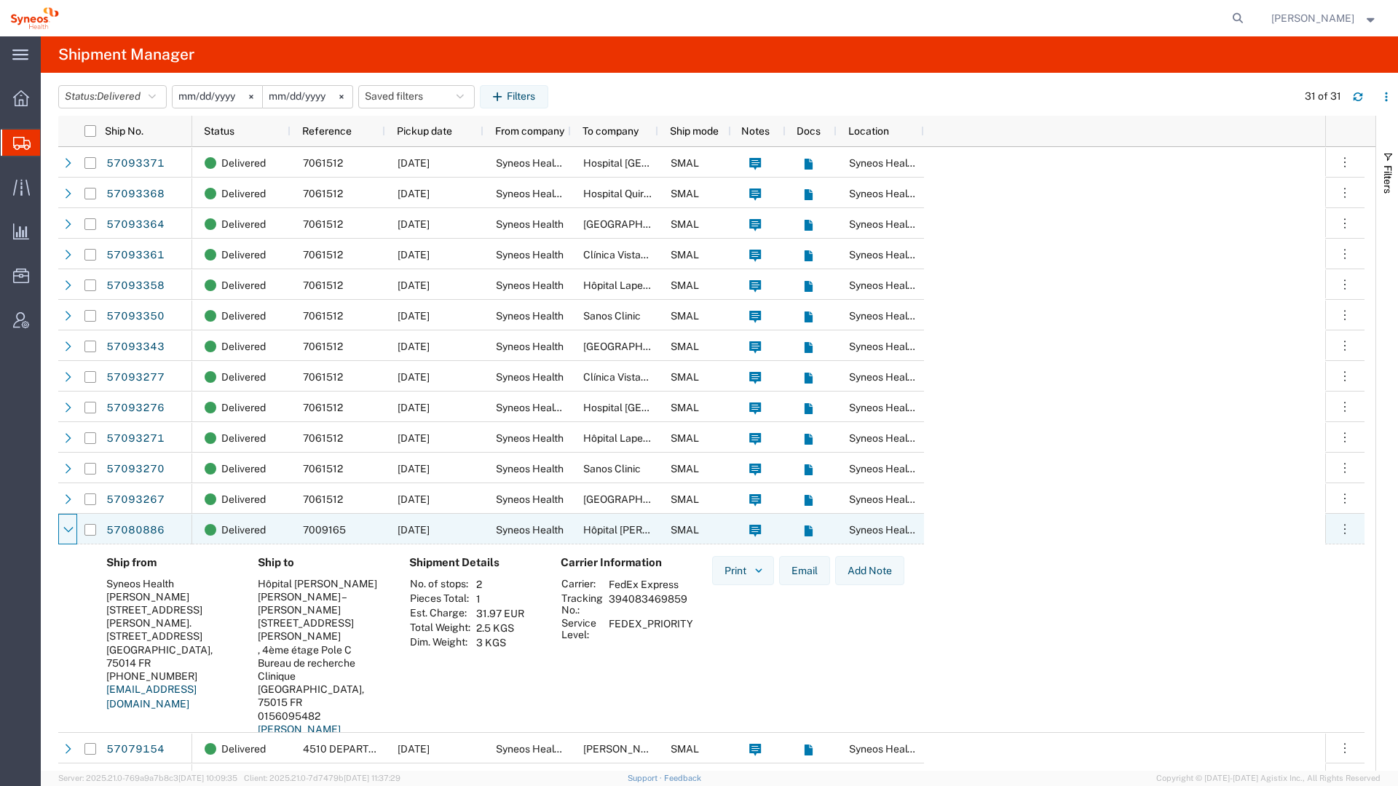
click at [71, 529] on icon at bounding box center [67, 530] width 9 height 6
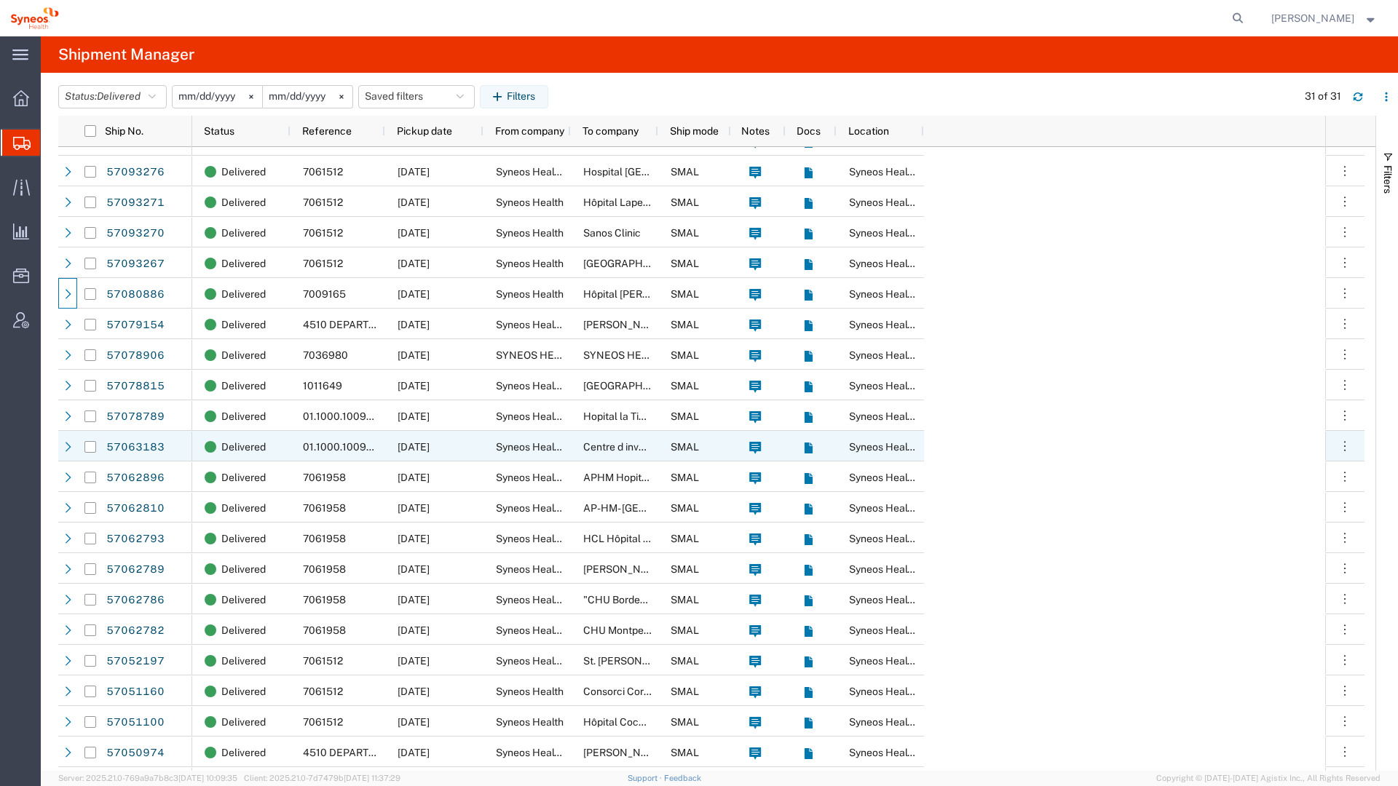
scroll to position [317, 0]
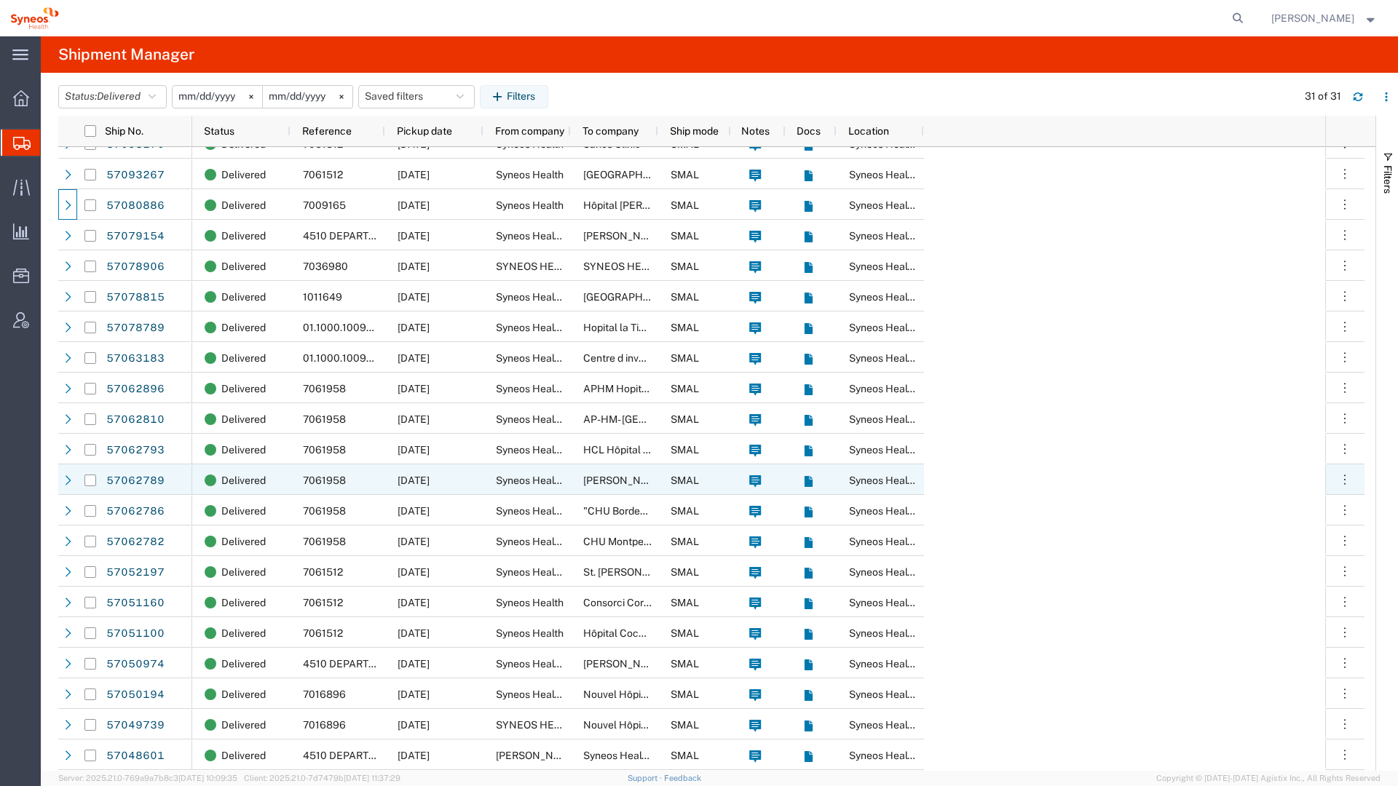
click at [60, 482] on div at bounding box center [67, 480] width 19 height 31
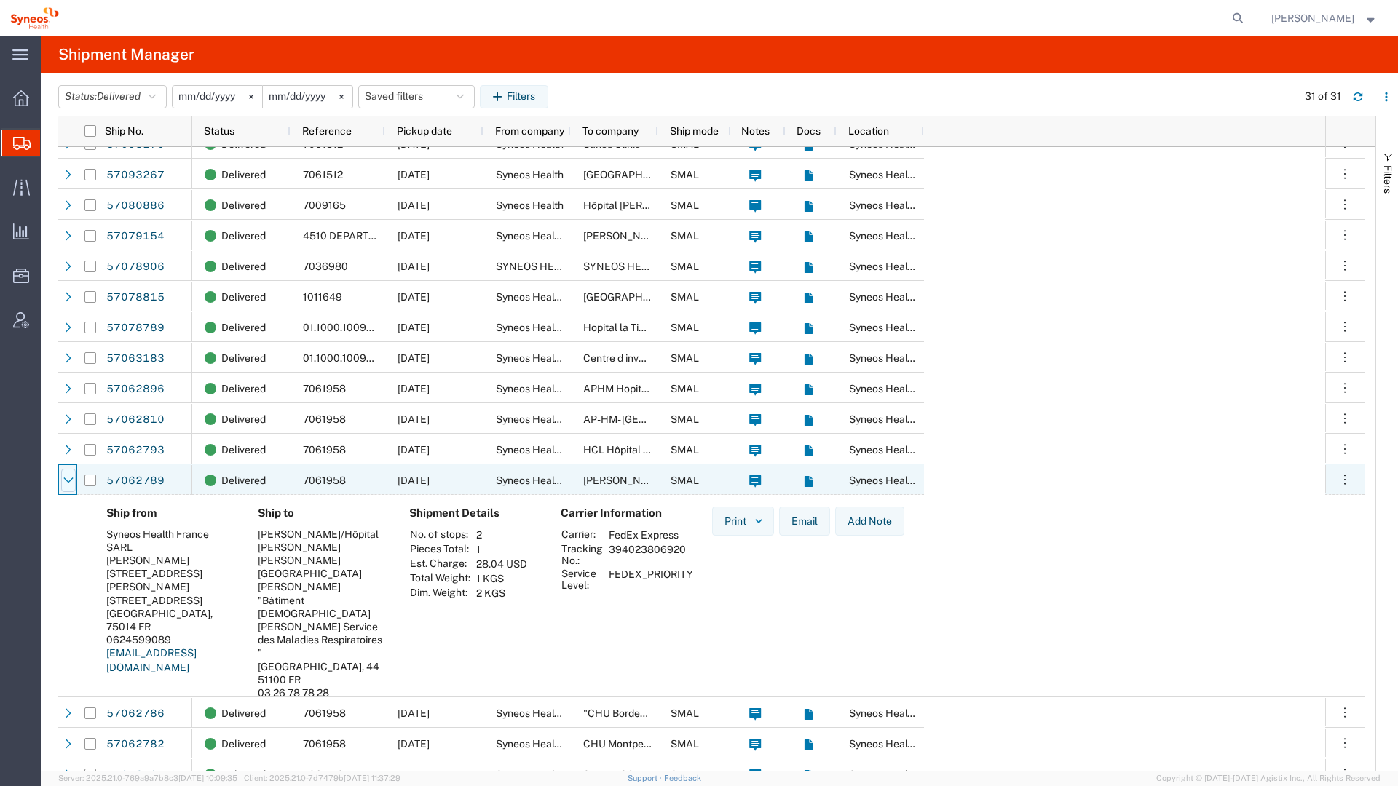
click at [61, 481] on div at bounding box center [68, 480] width 15 height 23
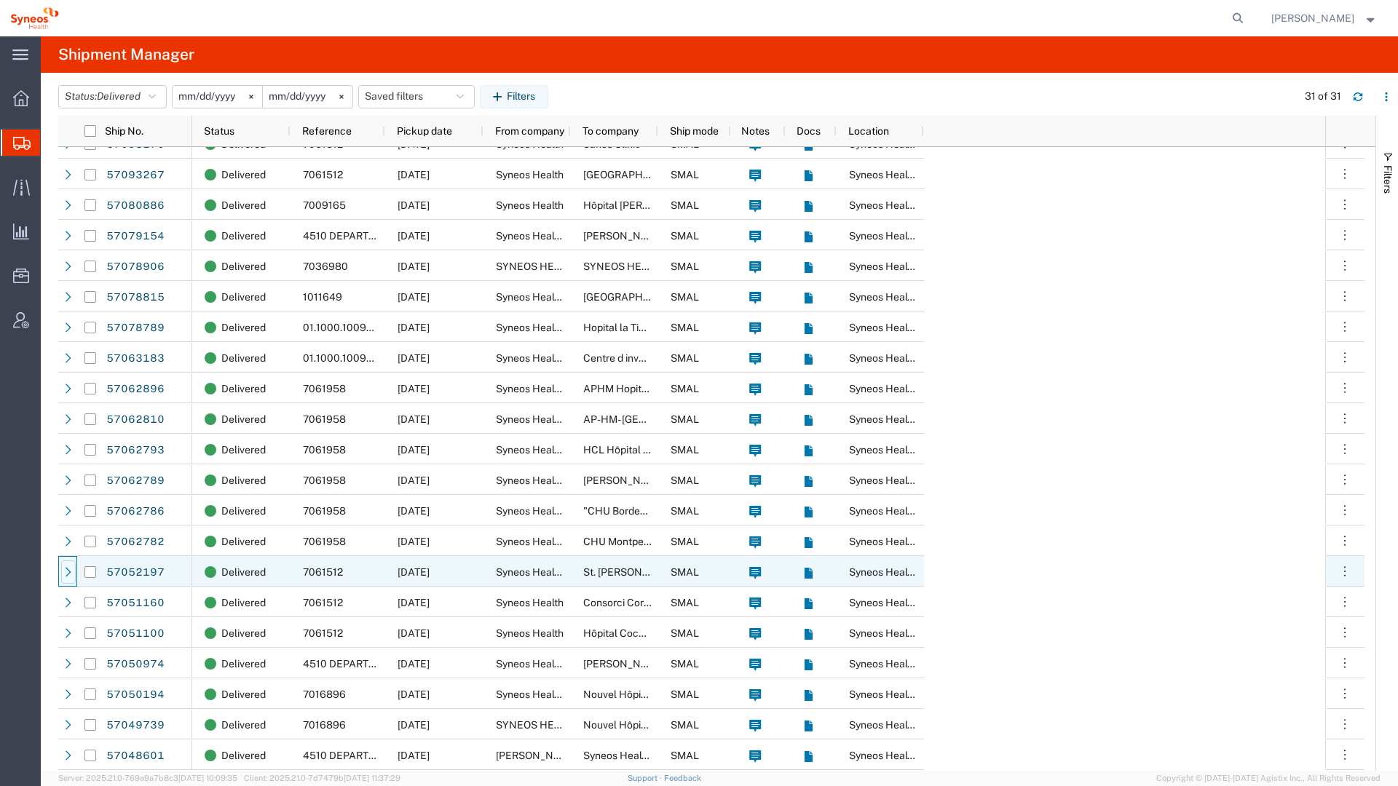
click at [66, 574] on icon at bounding box center [68, 572] width 10 height 10
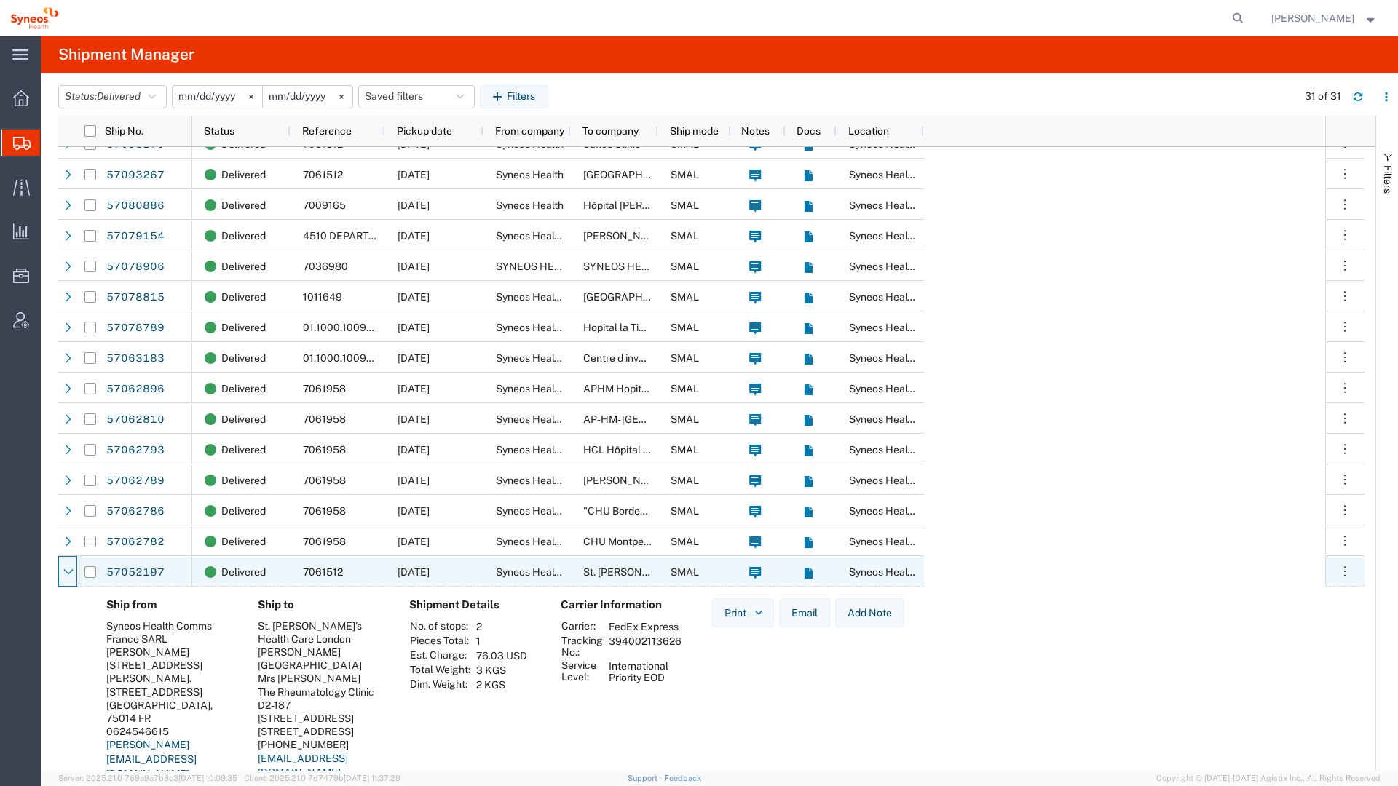
click at [66, 574] on icon at bounding box center [68, 572] width 10 height 10
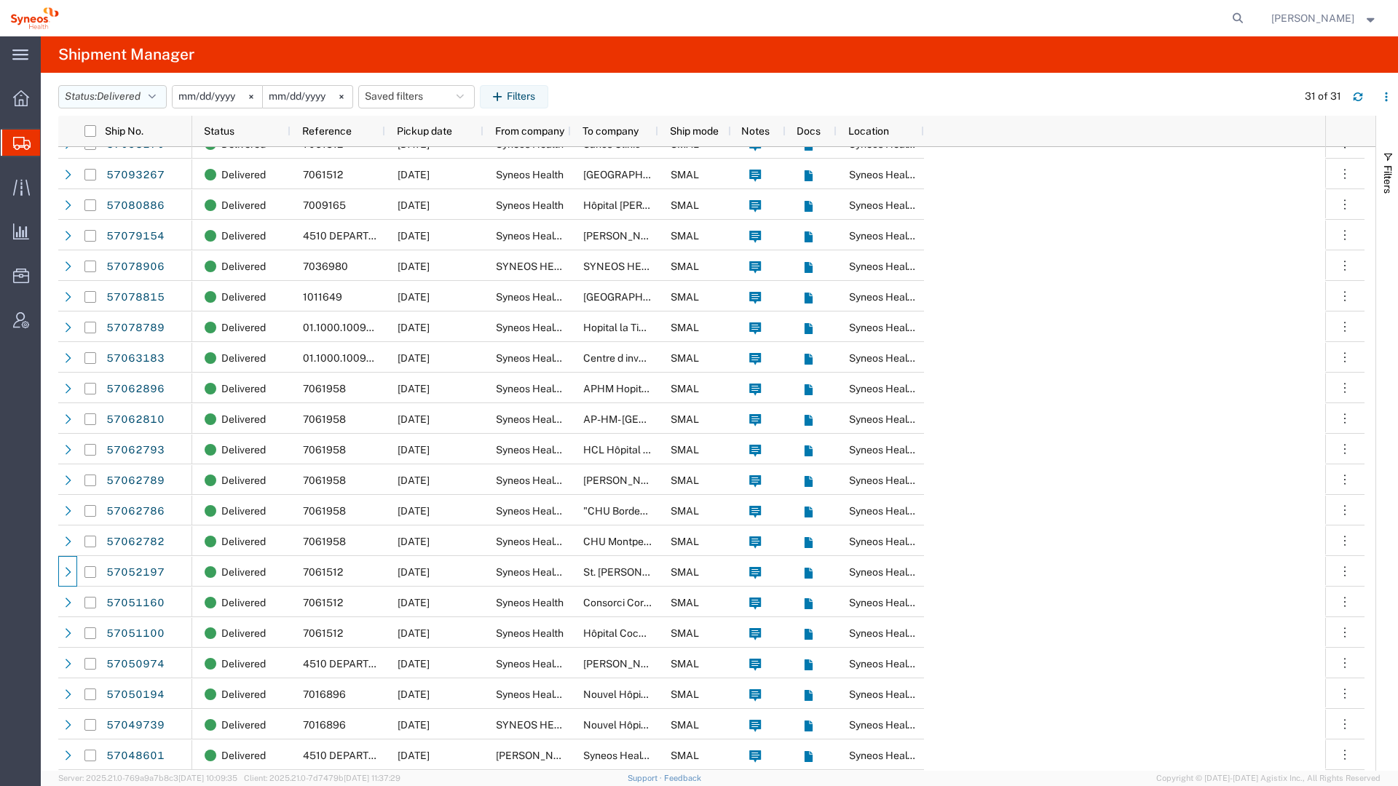
click at [140, 94] on span "Delivered" at bounding box center [119, 96] width 44 height 12
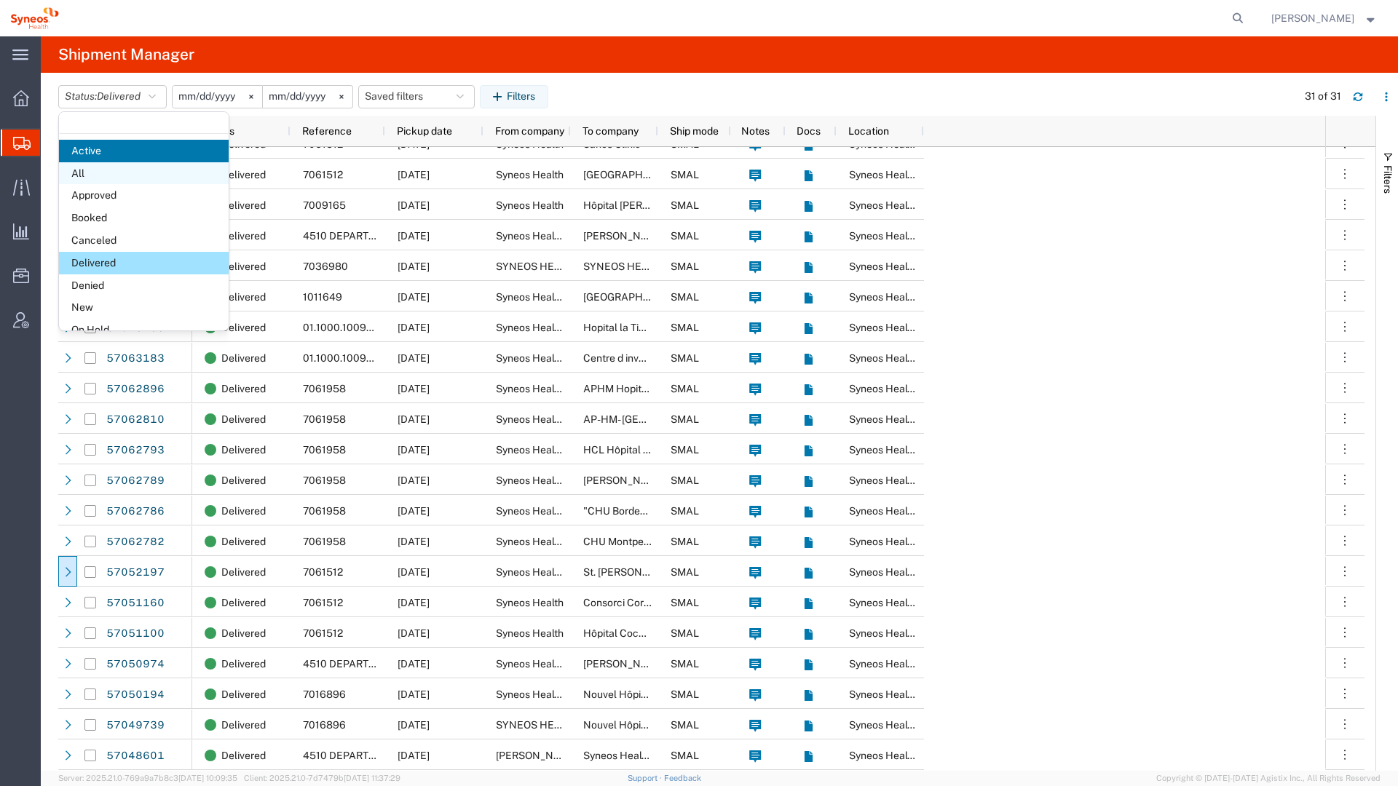
click at [112, 167] on span "All" at bounding box center [144, 173] width 170 height 23
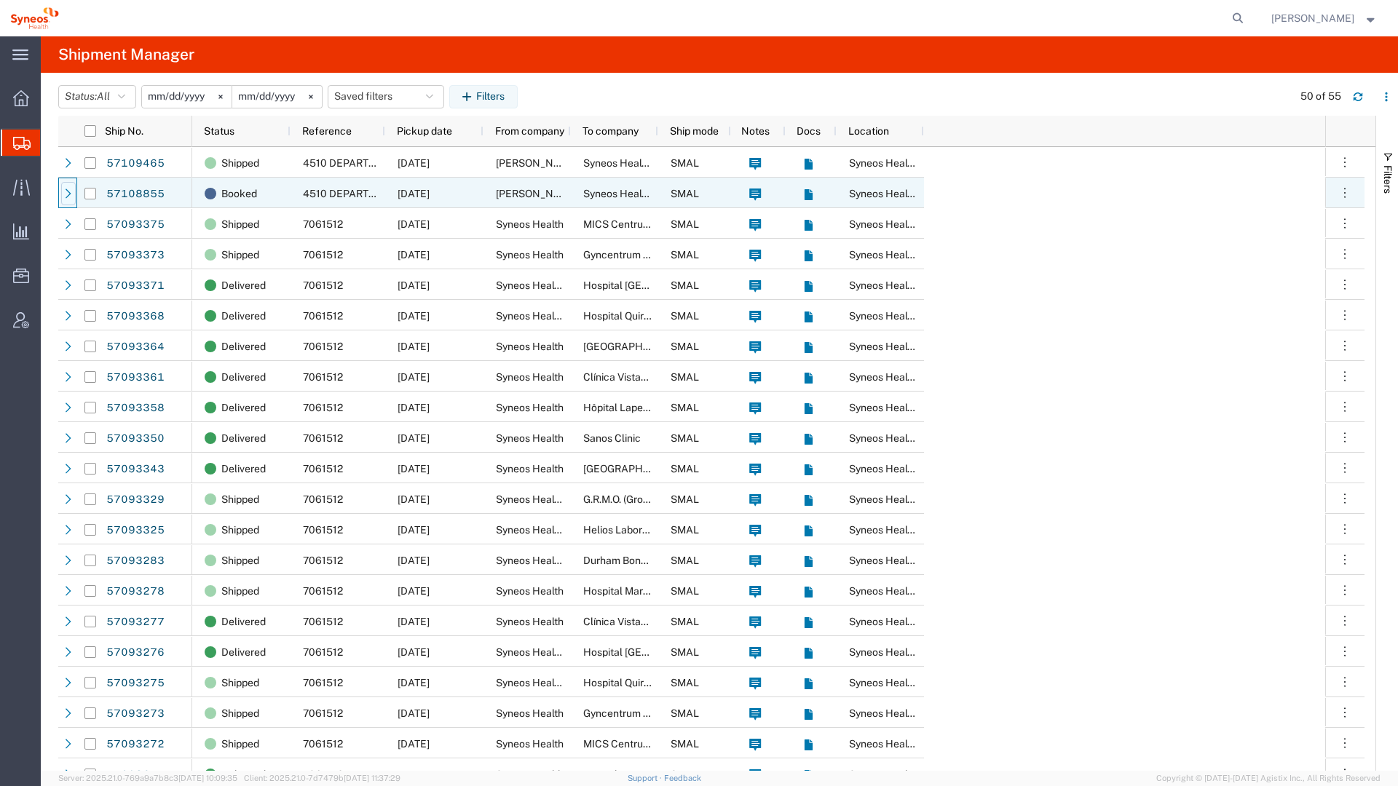
click at [72, 194] on icon at bounding box center [68, 194] width 10 height 10
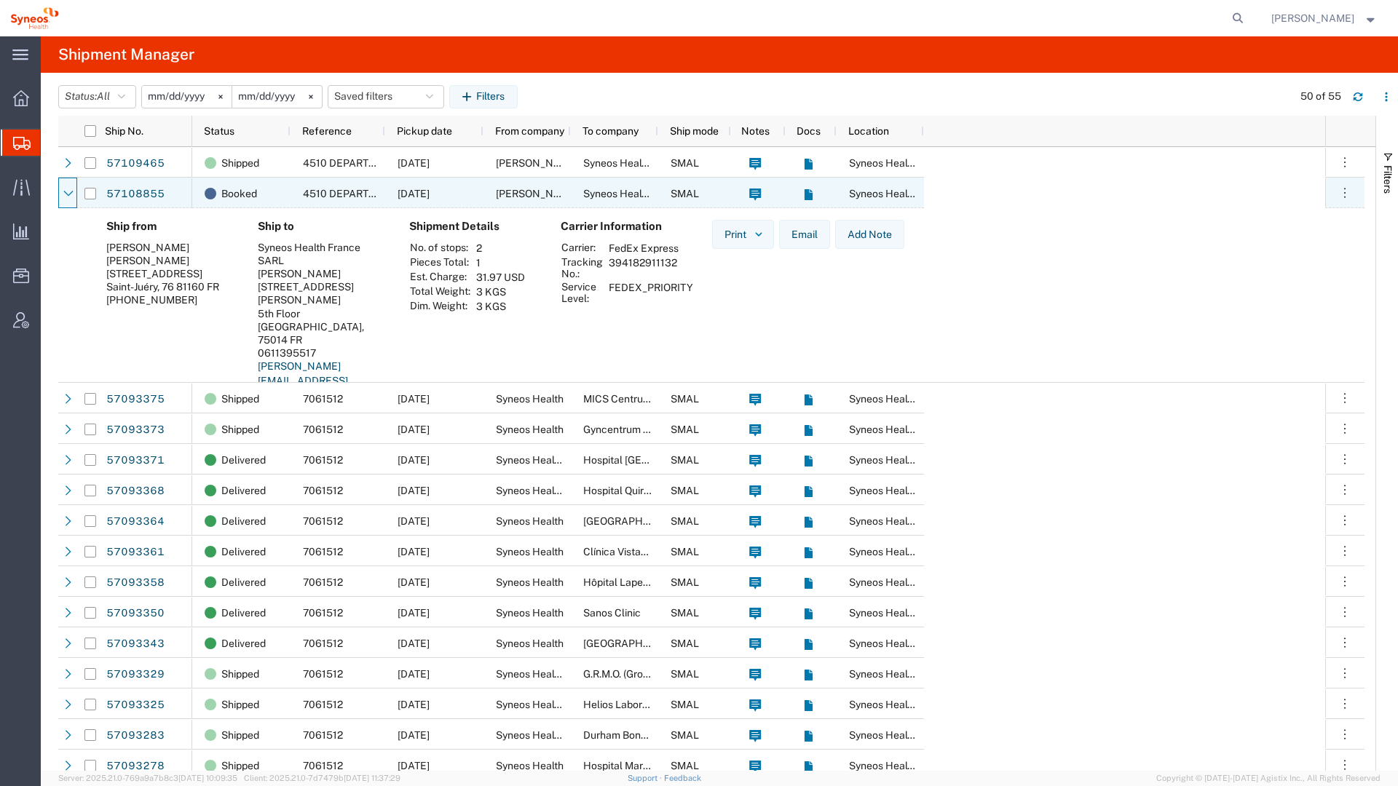
click at [72, 194] on icon at bounding box center [68, 194] width 10 height 10
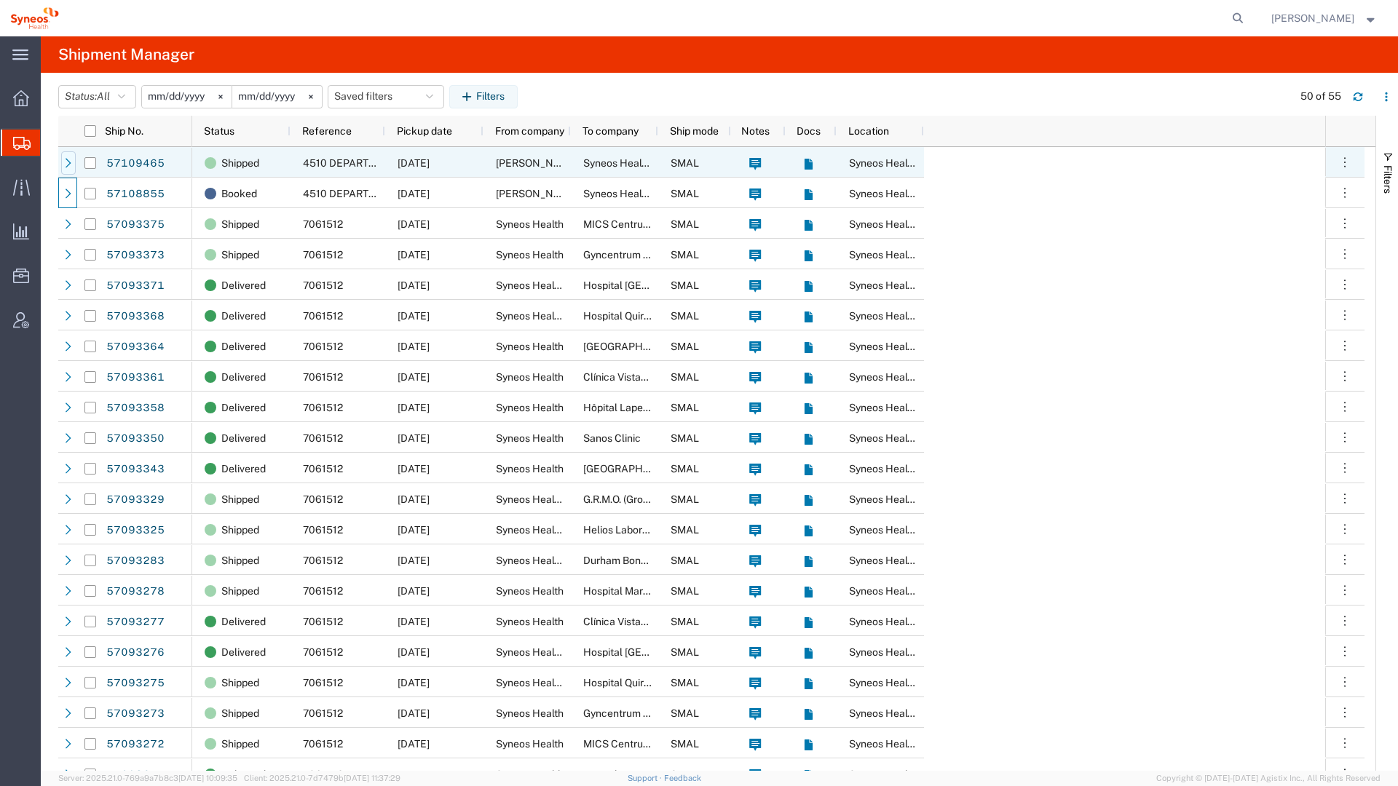
click at [71, 167] on icon at bounding box center [68, 163] width 10 height 10
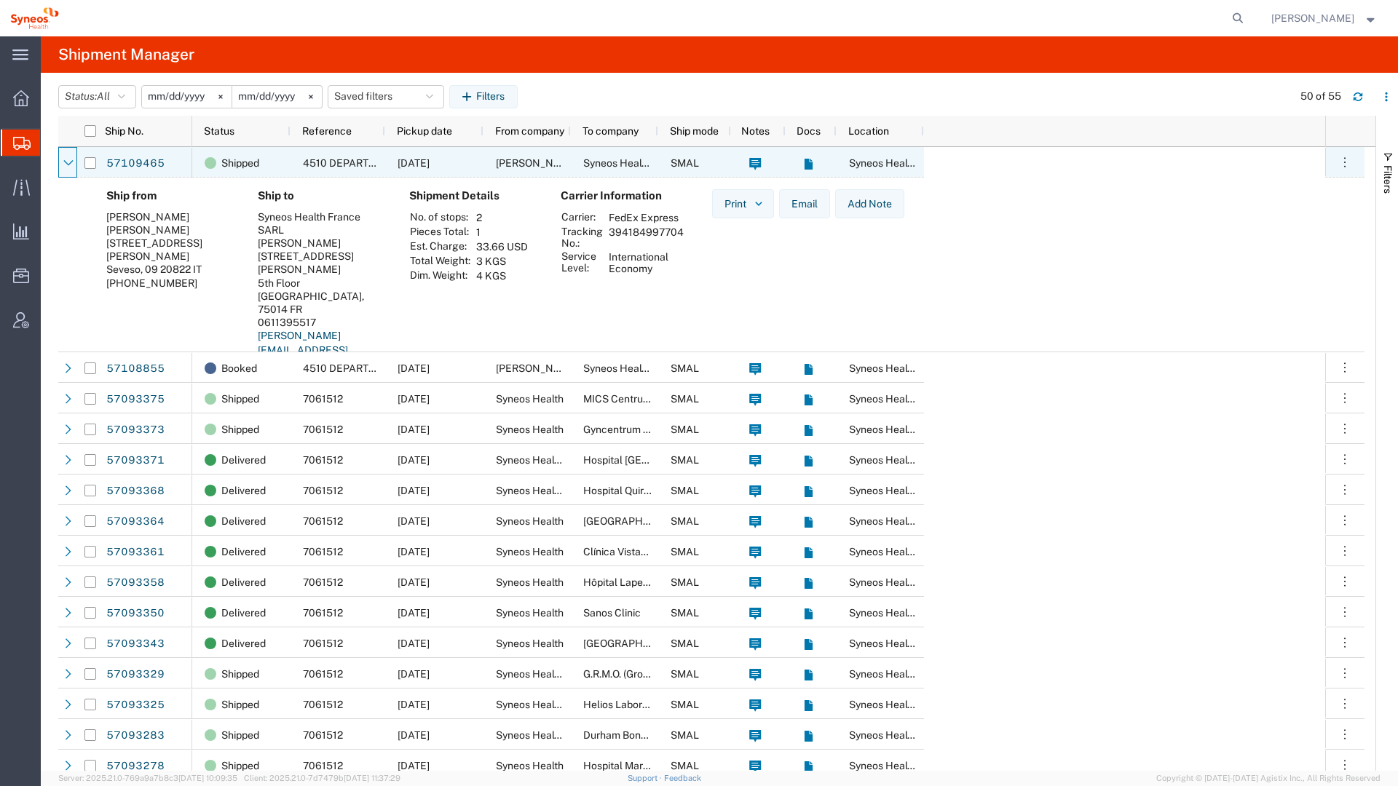
click at [71, 167] on icon at bounding box center [68, 163] width 10 height 10
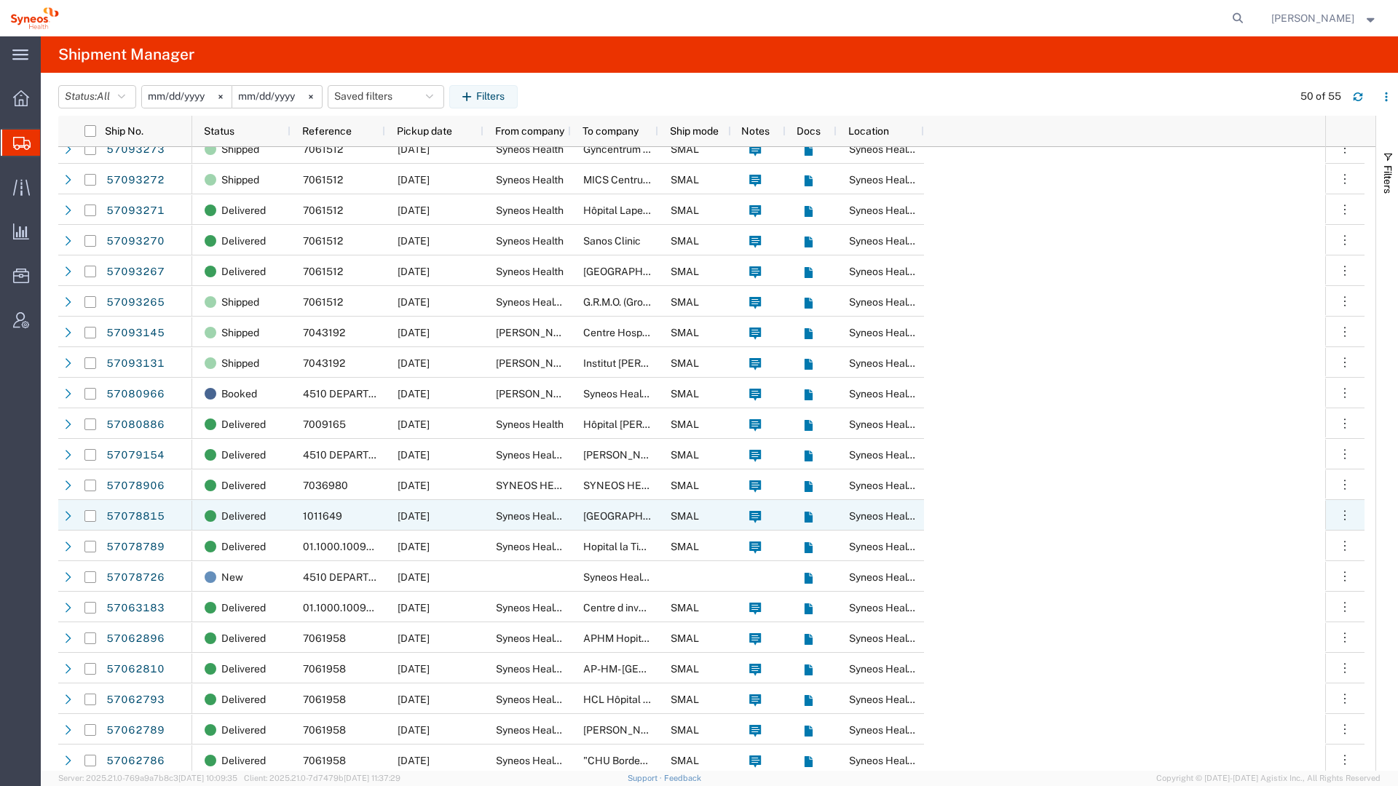
scroll to position [587, 0]
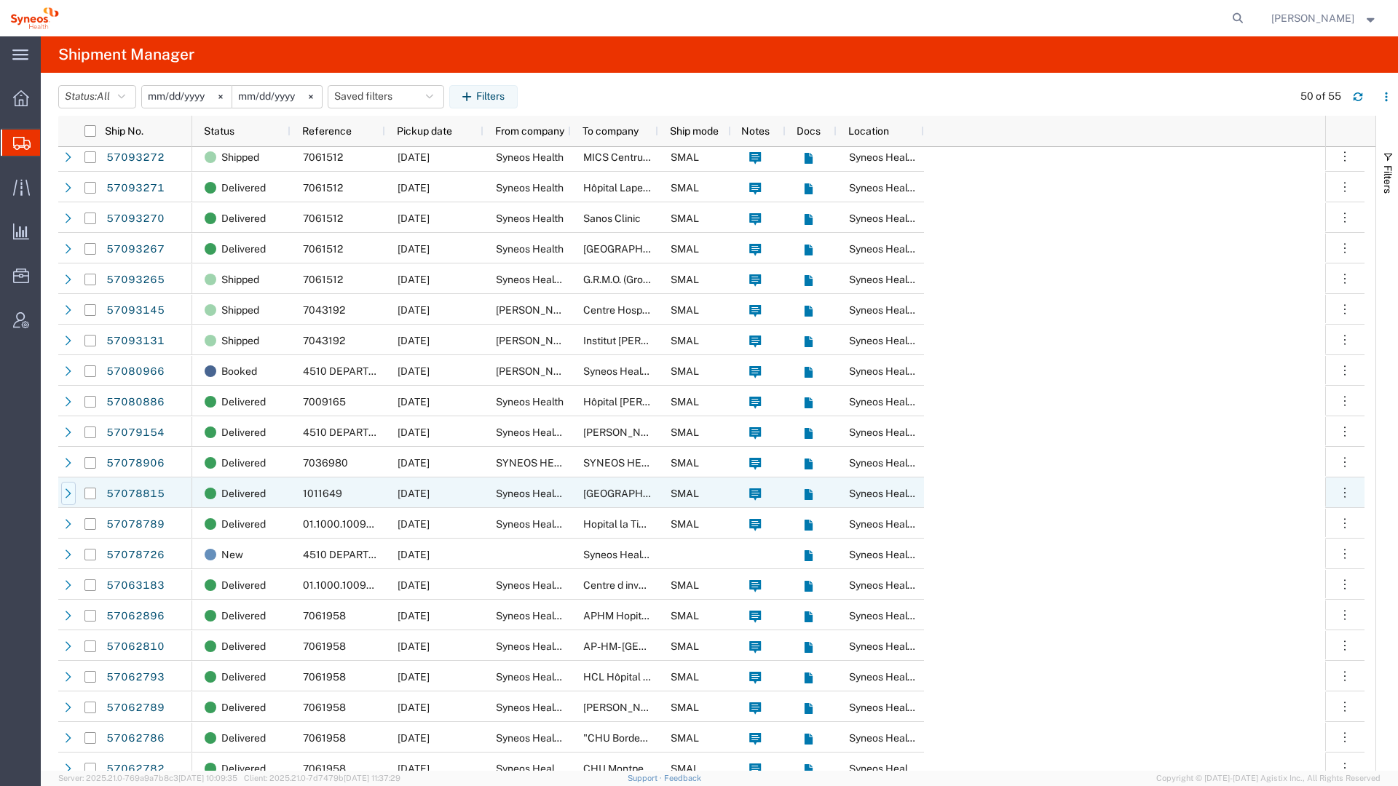
click at [69, 492] on icon at bounding box center [69, 493] width 6 height 9
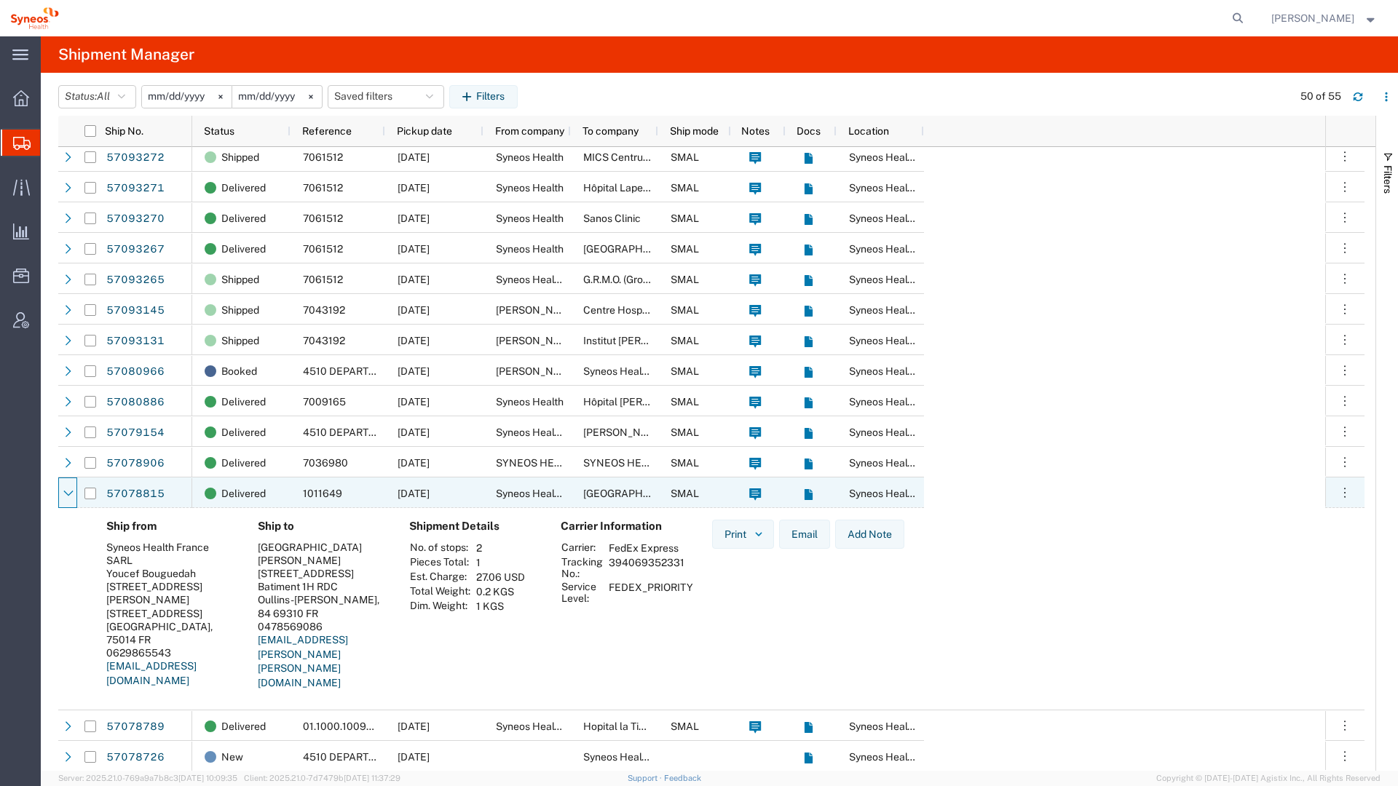
click at [69, 492] on icon at bounding box center [68, 494] width 10 height 10
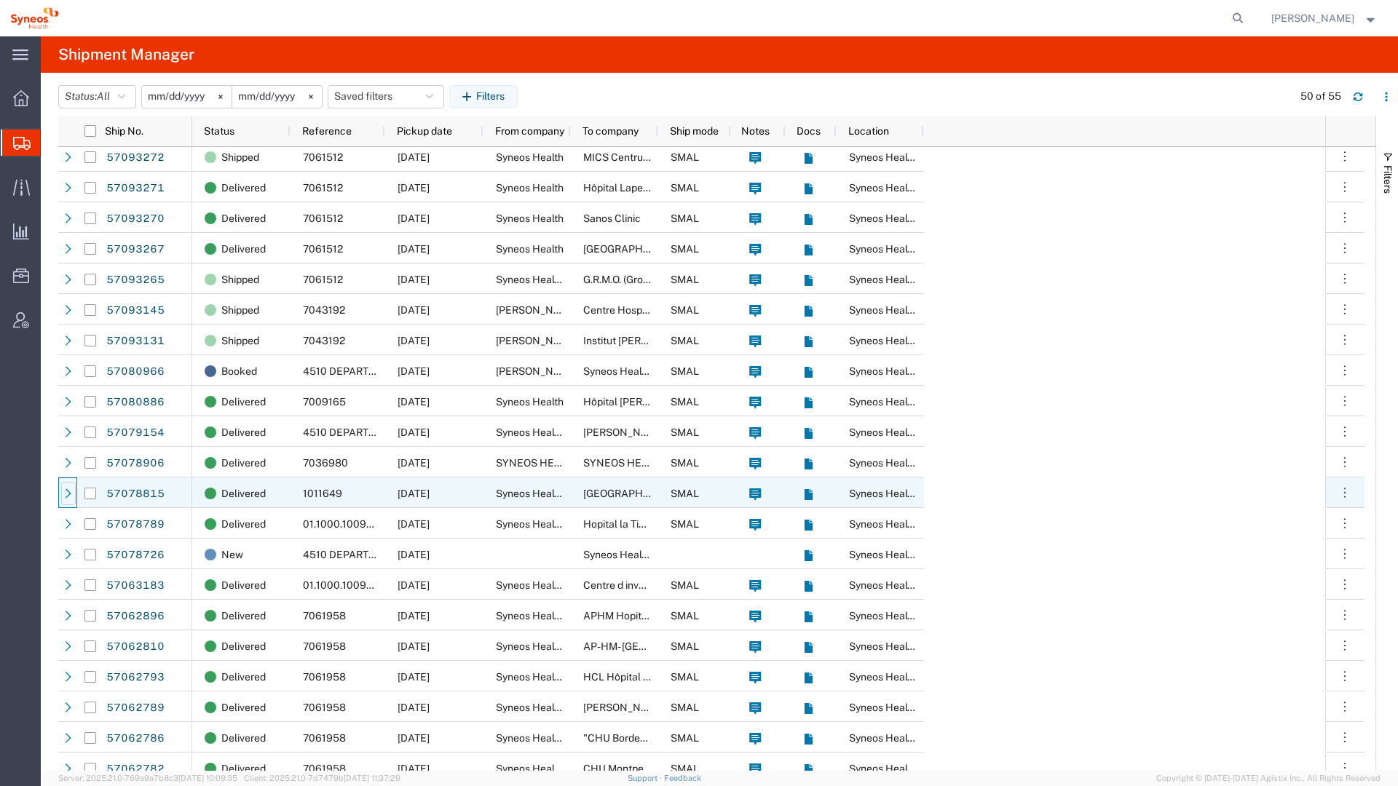
click at [69, 492] on icon at bounding box center [69, 493] width 6 height 9
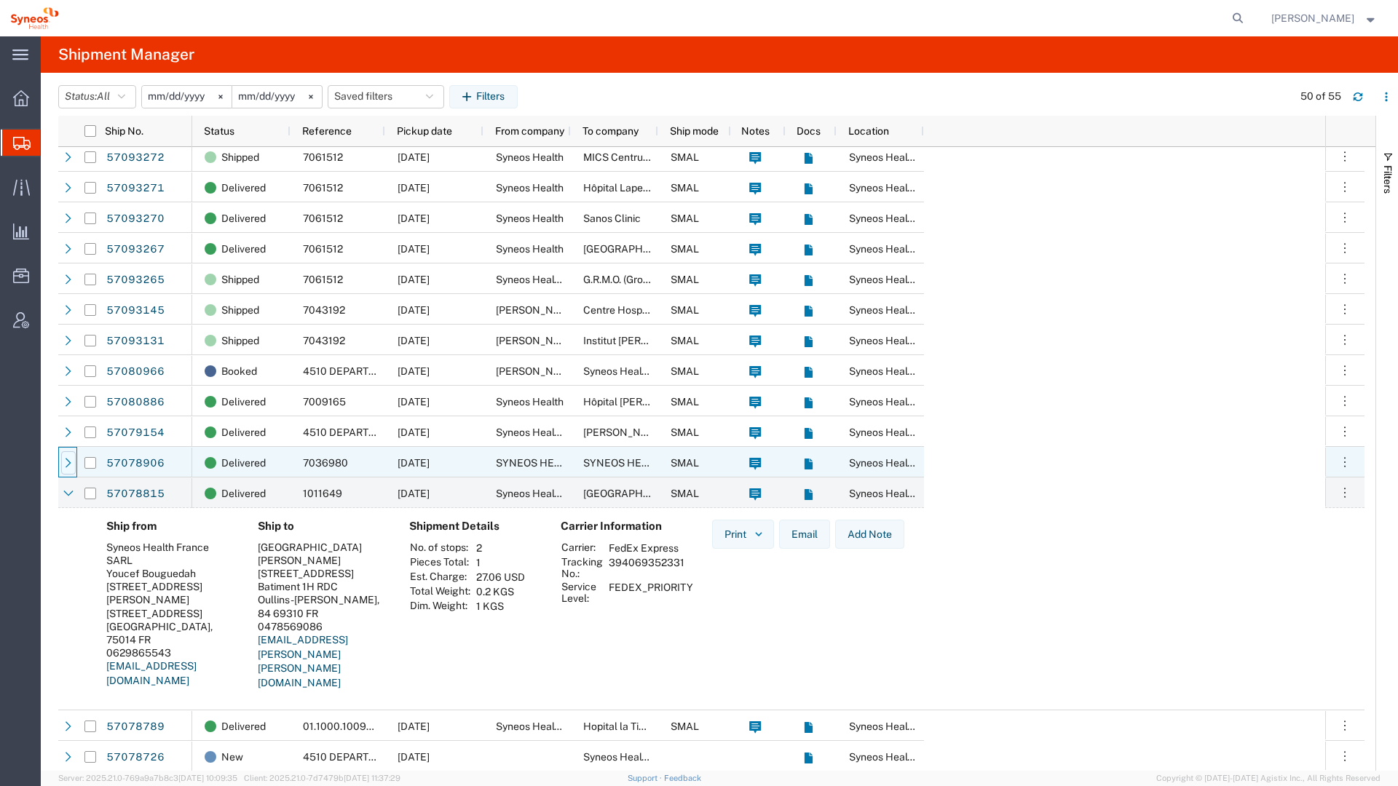
click at [67, 467] on icon at bounding box center [68, 463] width 10 height 10
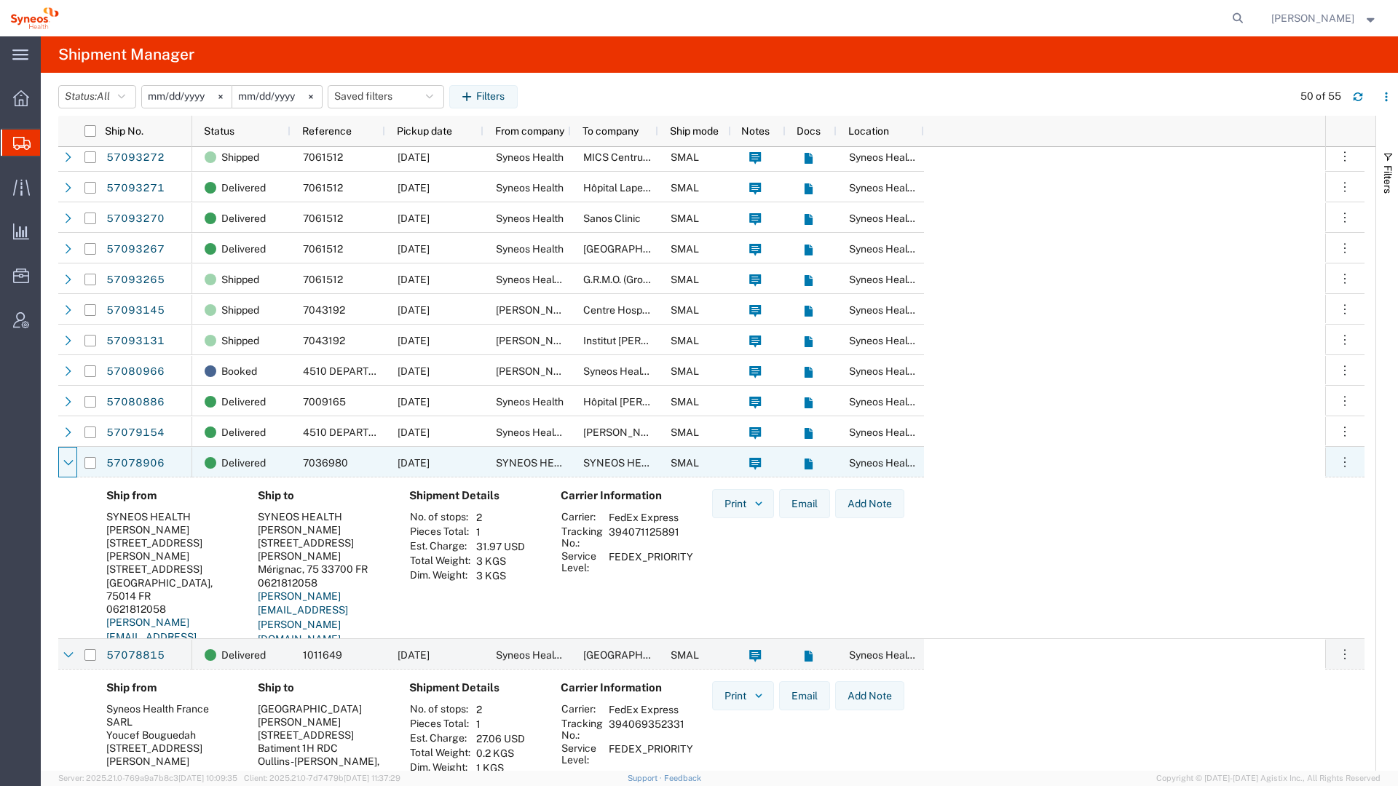
click at [67, 467] on icon at bounding box center [68, 463] width 10 height 10
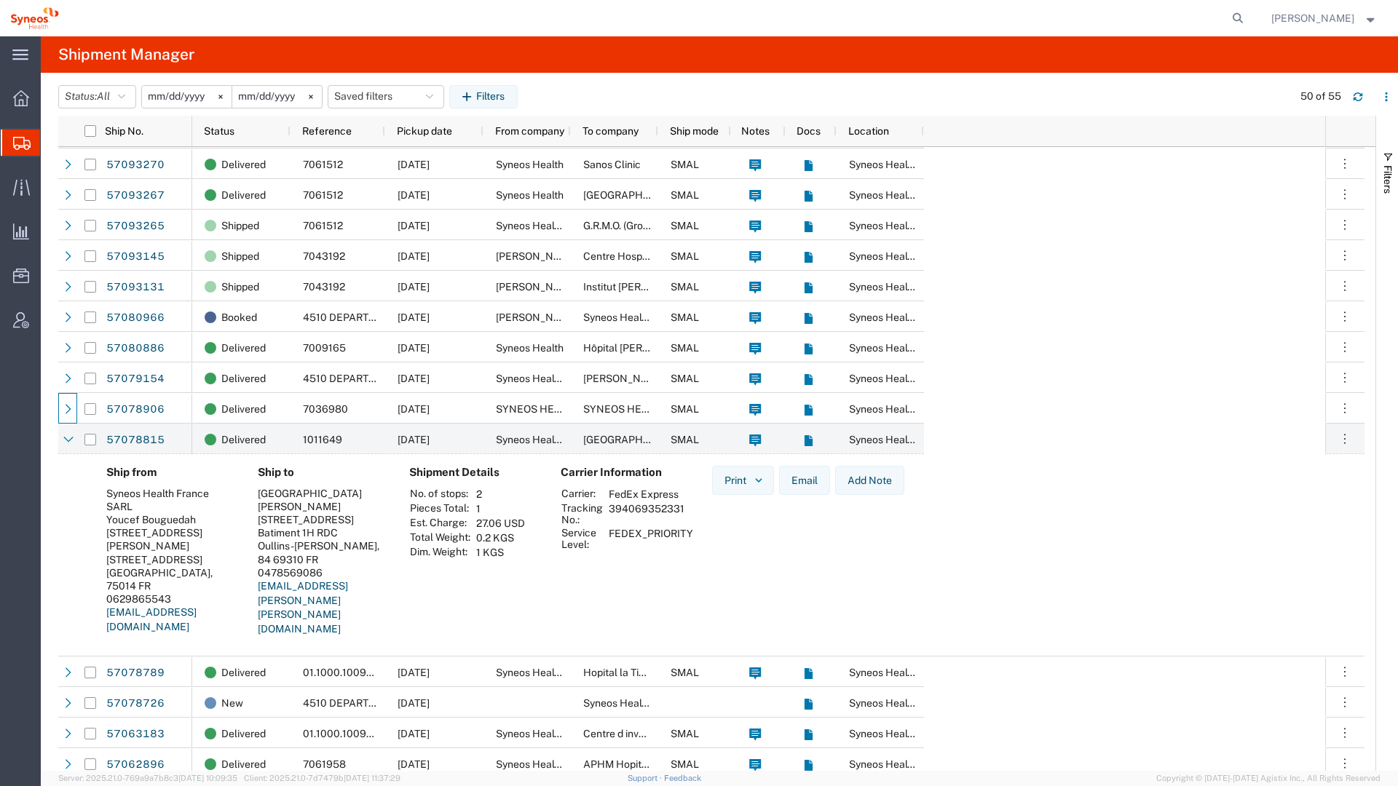
scroll to position [663, 0]
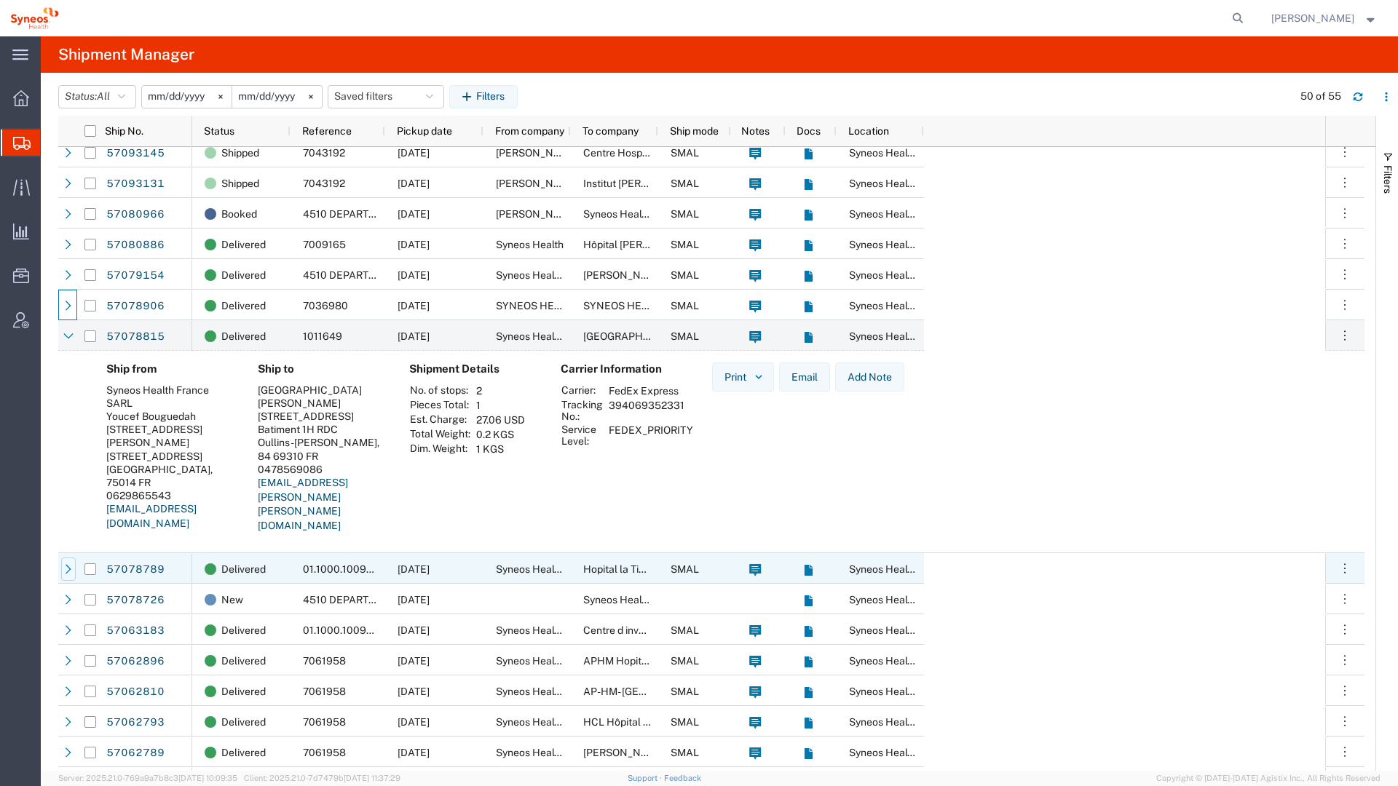
click at [66, 564] on icon at bounding box center [68, 569] width 10 height 10
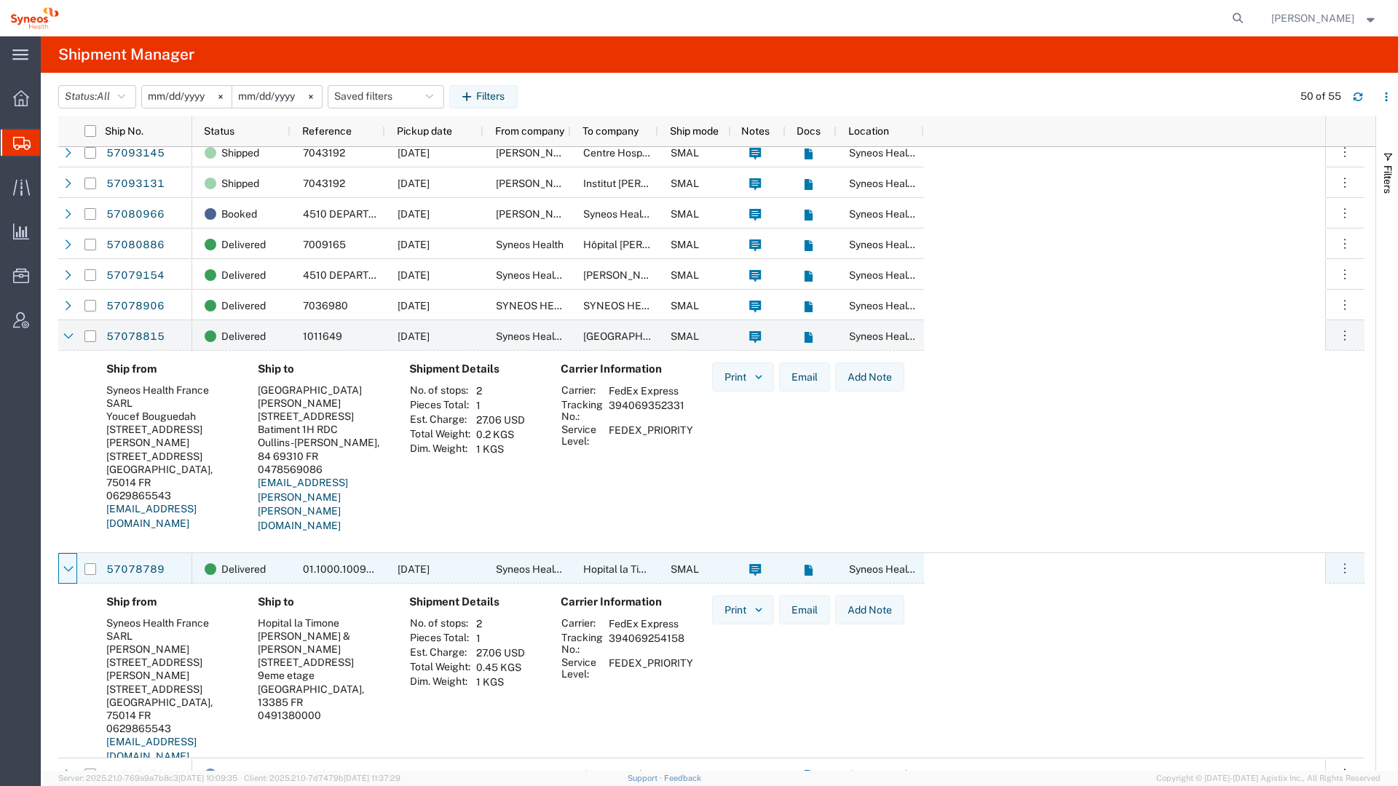
click at [66, 564] on icon at bounding box center [68, 569] width 10 height 10
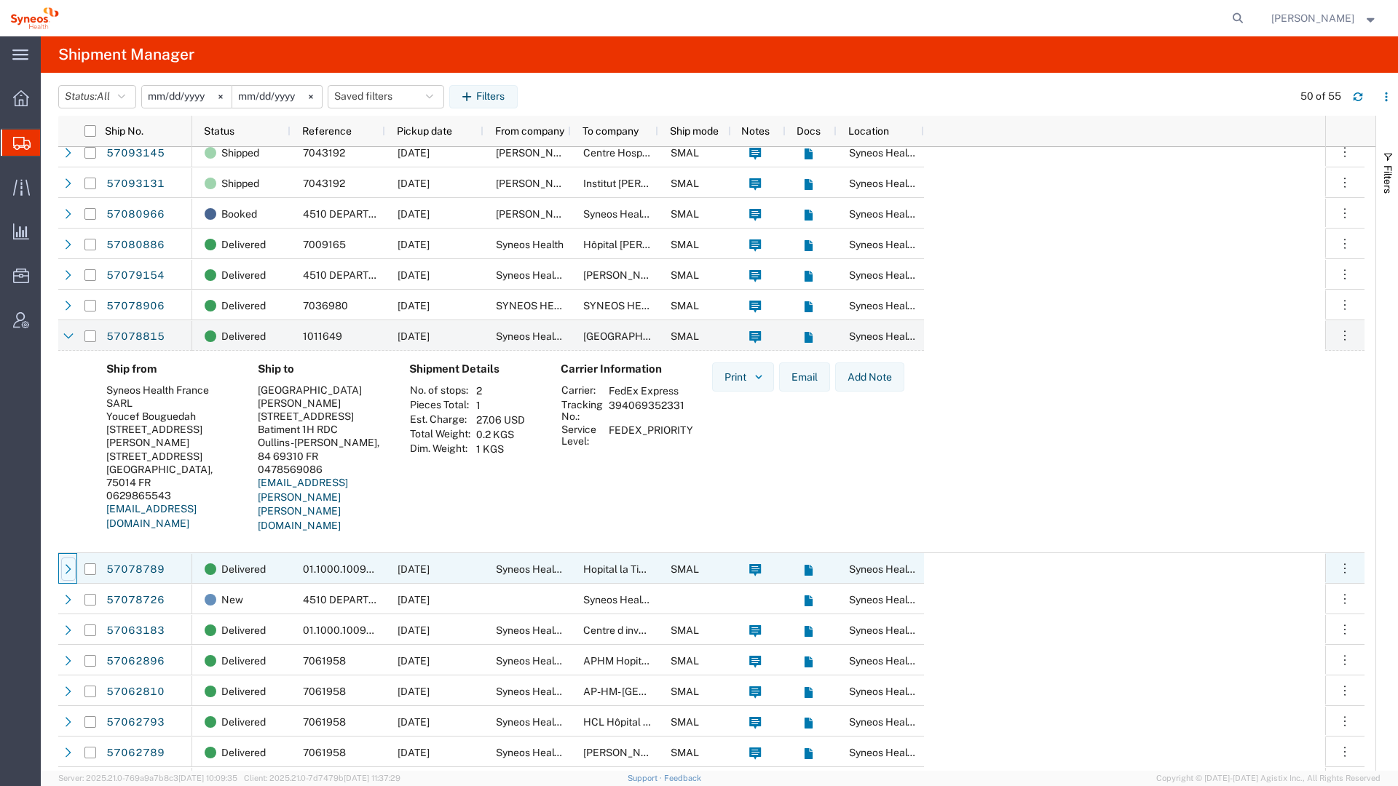
click at [63, 565] on icon at bounding box center [68, 569] width 10 height 10
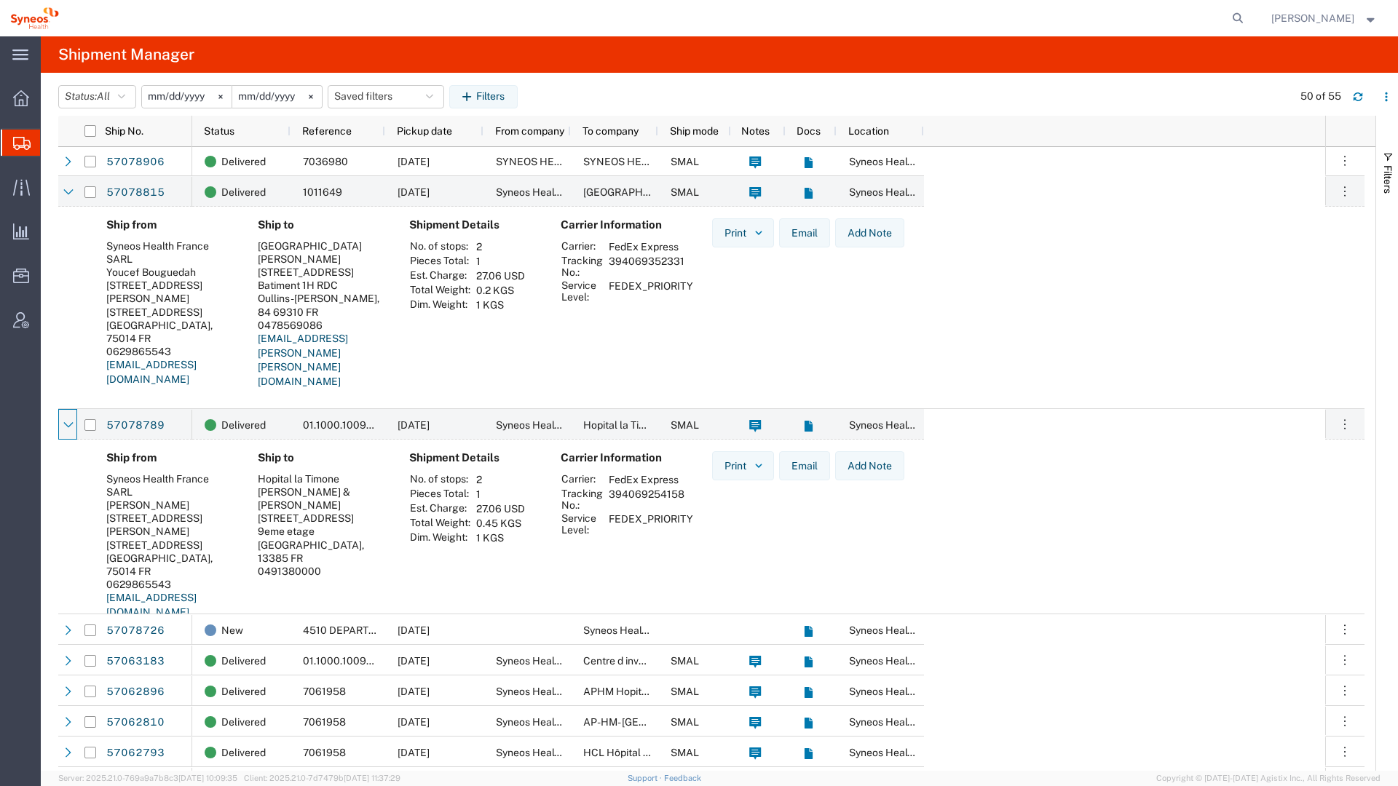
scroll to position [923, 0]
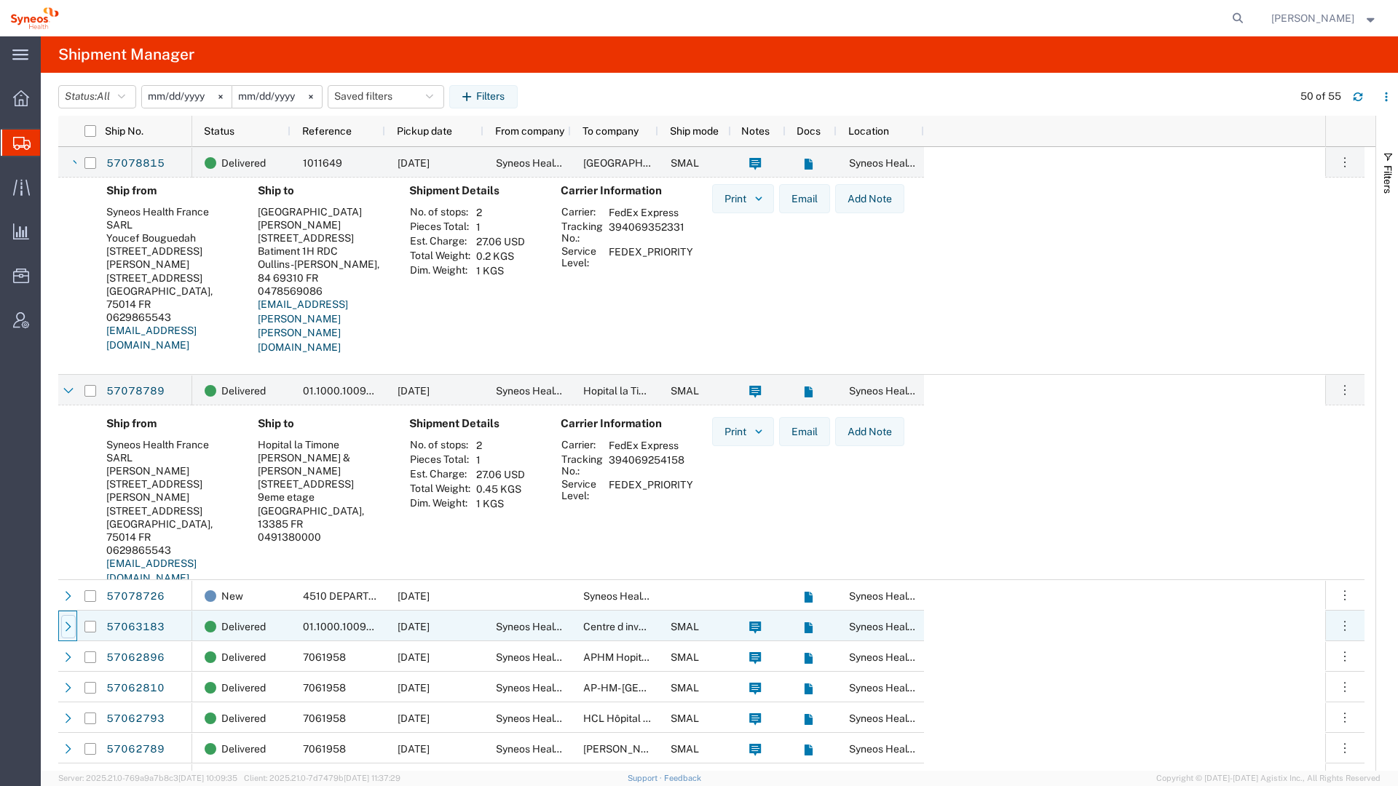
click at [72, 626] on icon at bounding box center [68, 627] width 10 height 10
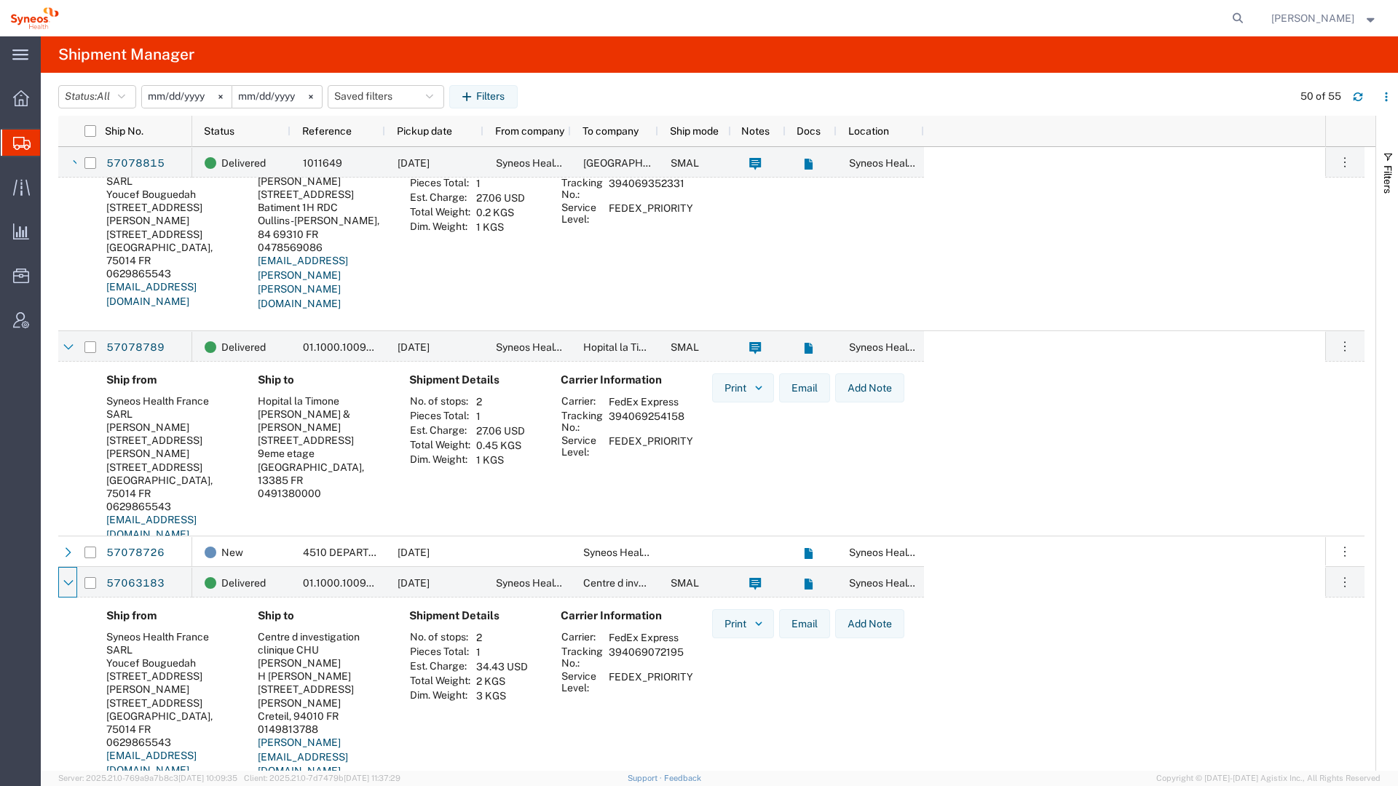
scroll to position [966, 0]
click at [128, 582] on link "57063183" at bounding box center [136, 583] width 60 height 23
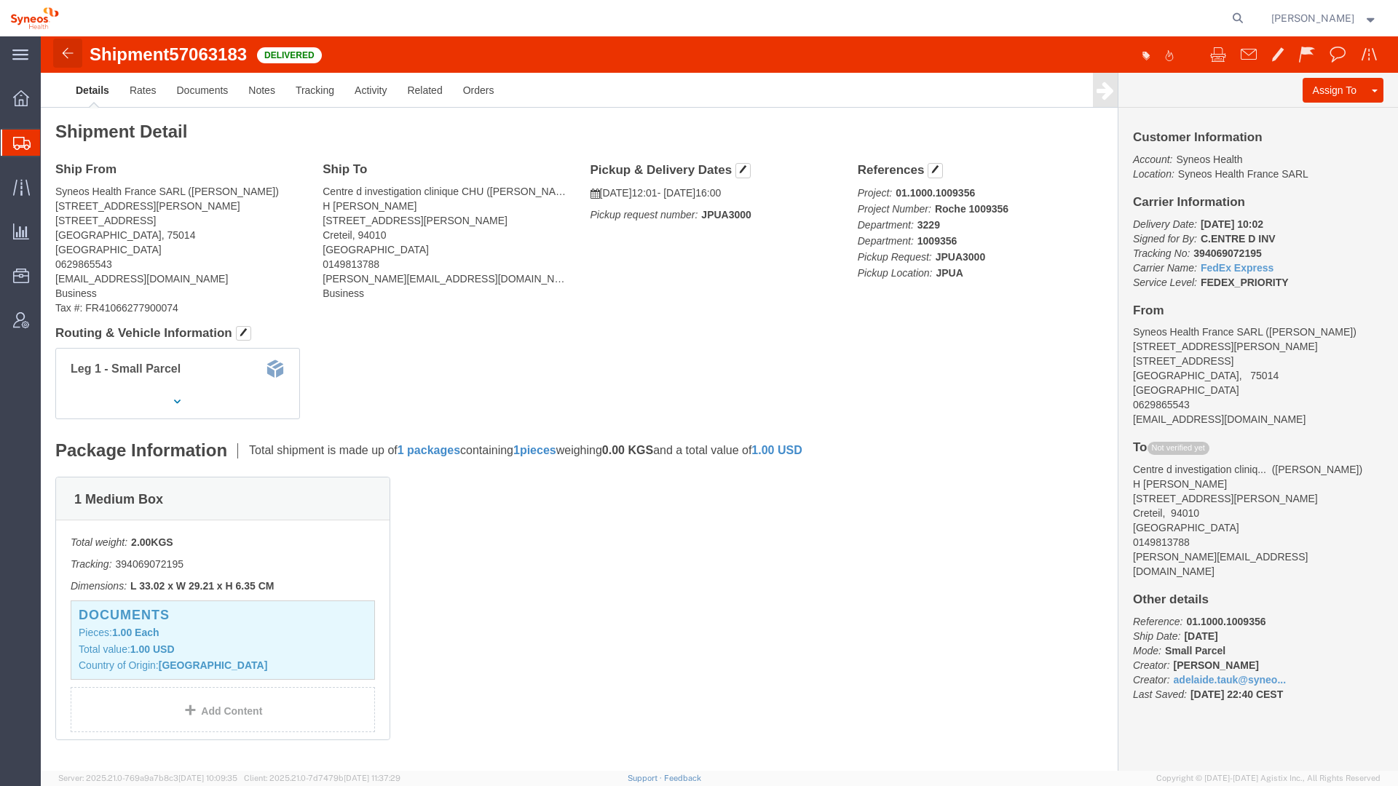
click img
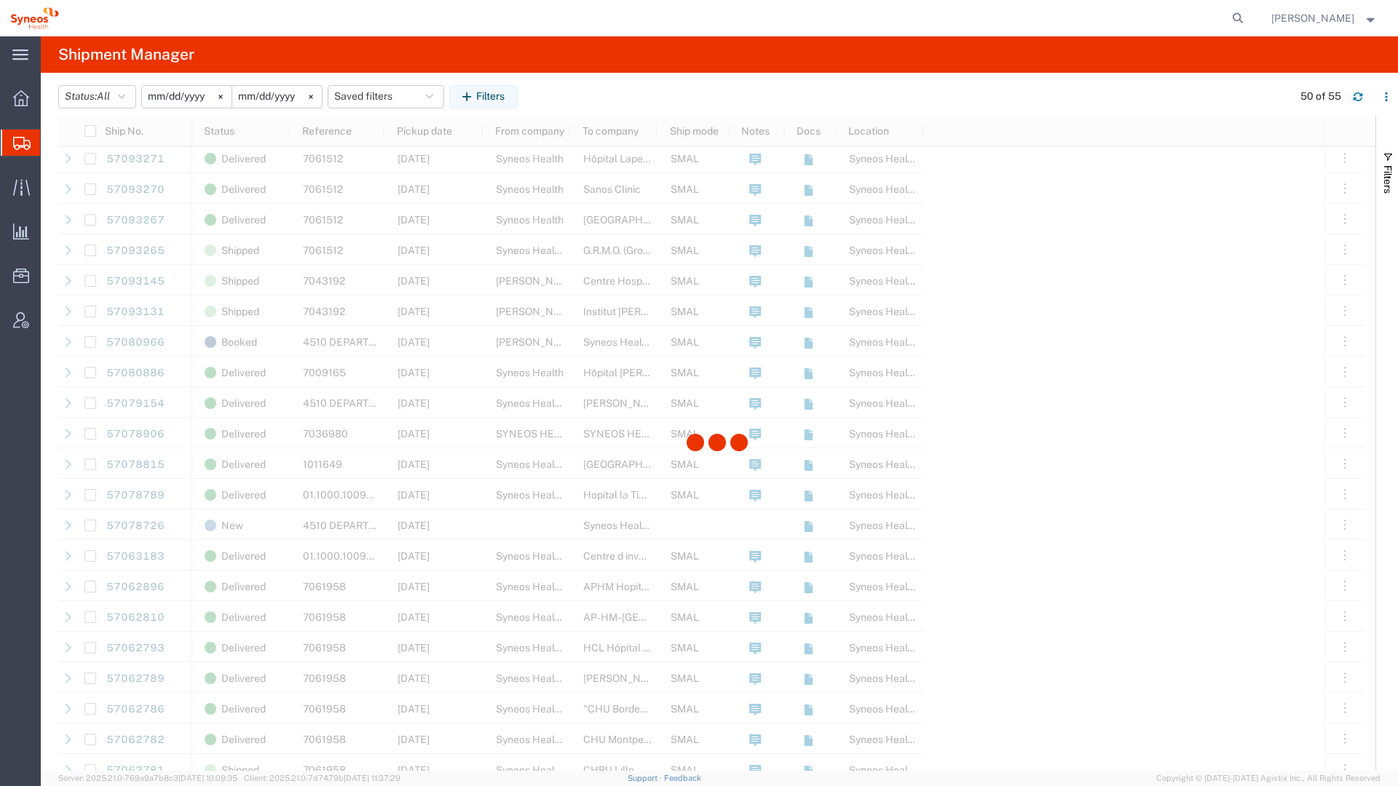
scroll to position [856, 0]
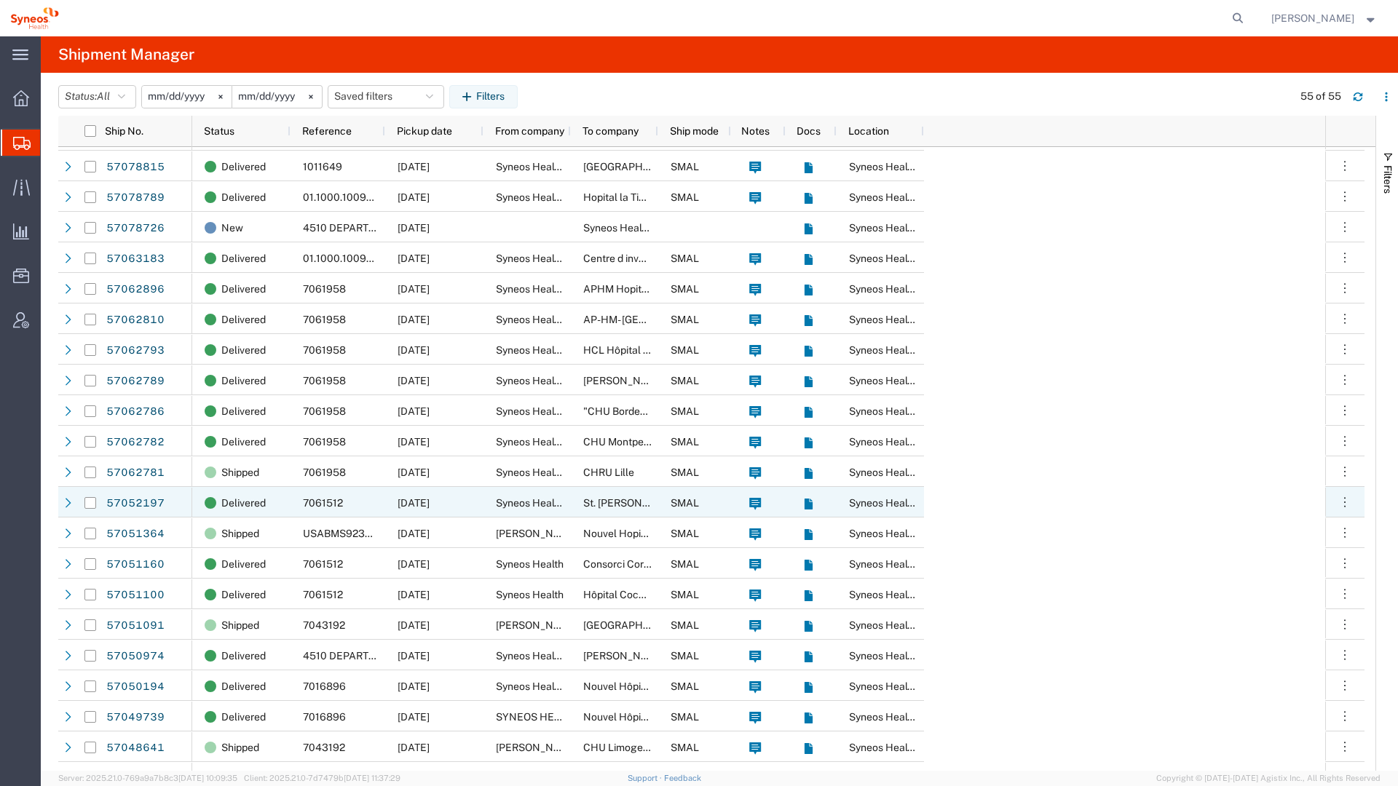
scroll to position [904, 0]
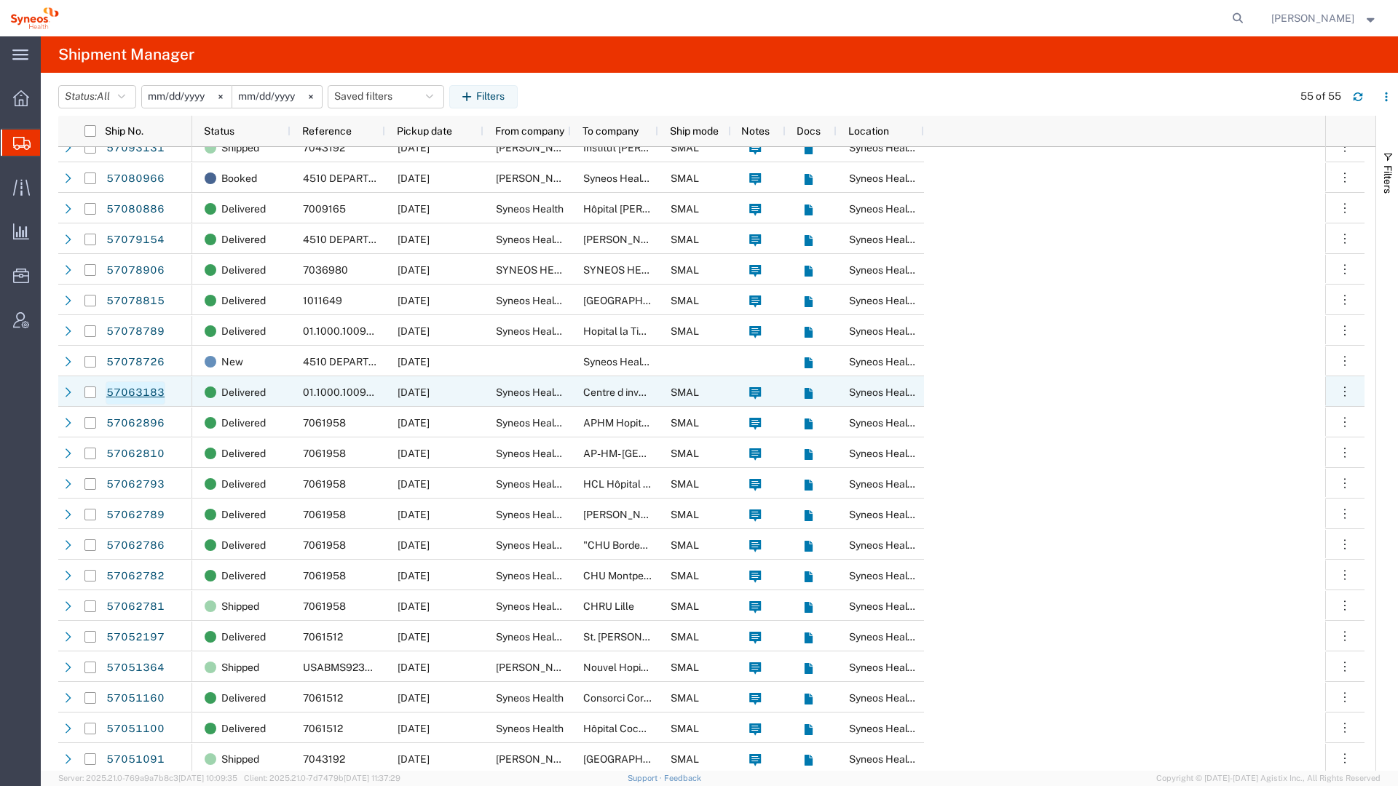
click at [113, 391] on link "57063183" at bounding box center [136, 393] width 60 height 23
